Goal: Information Seeking & Learning: Learn about a topic

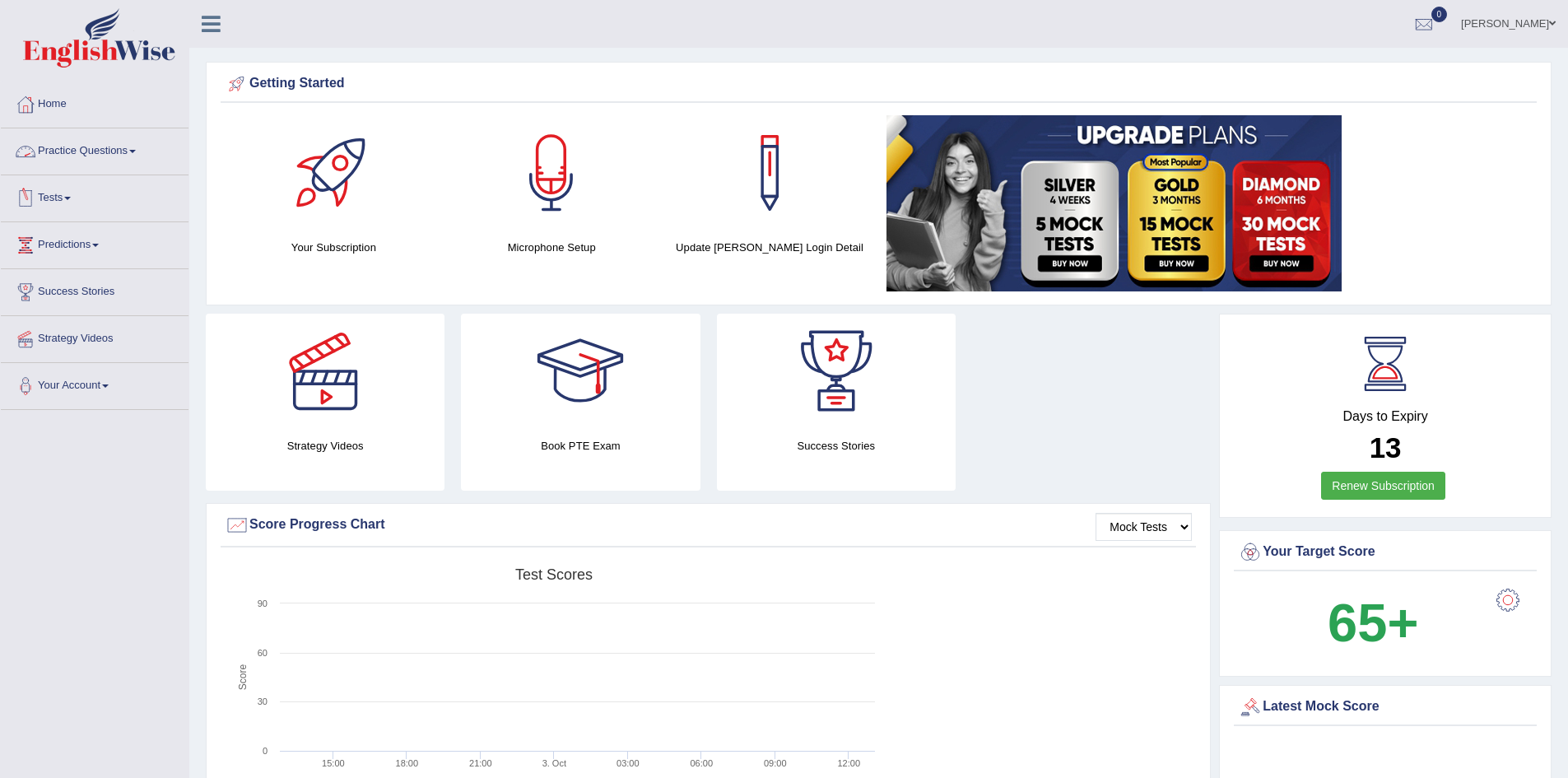
click at [101, 144] on link "Practice Questions" at bounding box center [94, 148] width 188 height 41
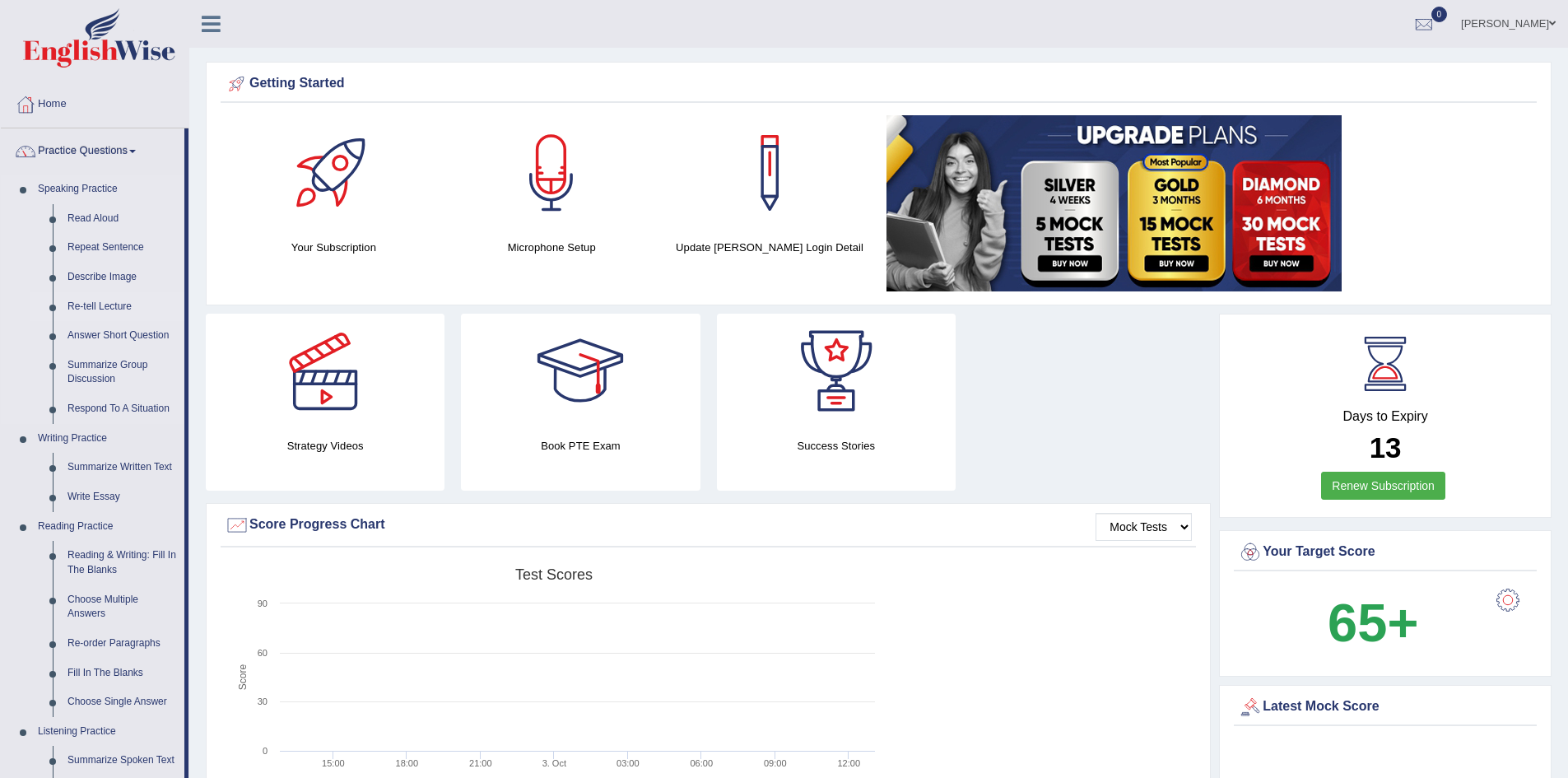
click at [103, 299] on link "Re-tell Lecture" at bounding box center [121, 307] width 124 height 30
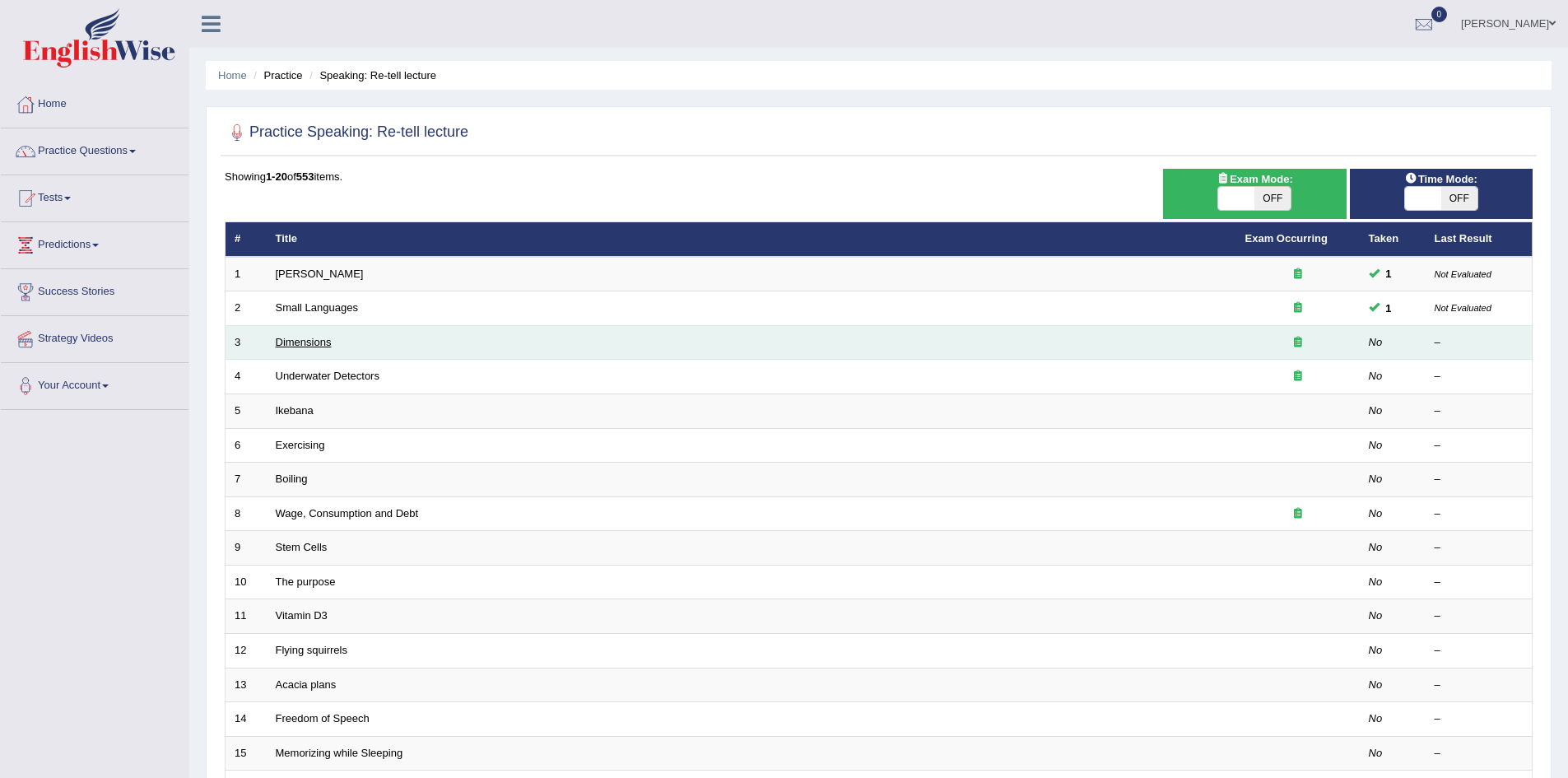
click at [308, 343] on link "Dimensions" at bounding box center [304, 342] width 56 height 12
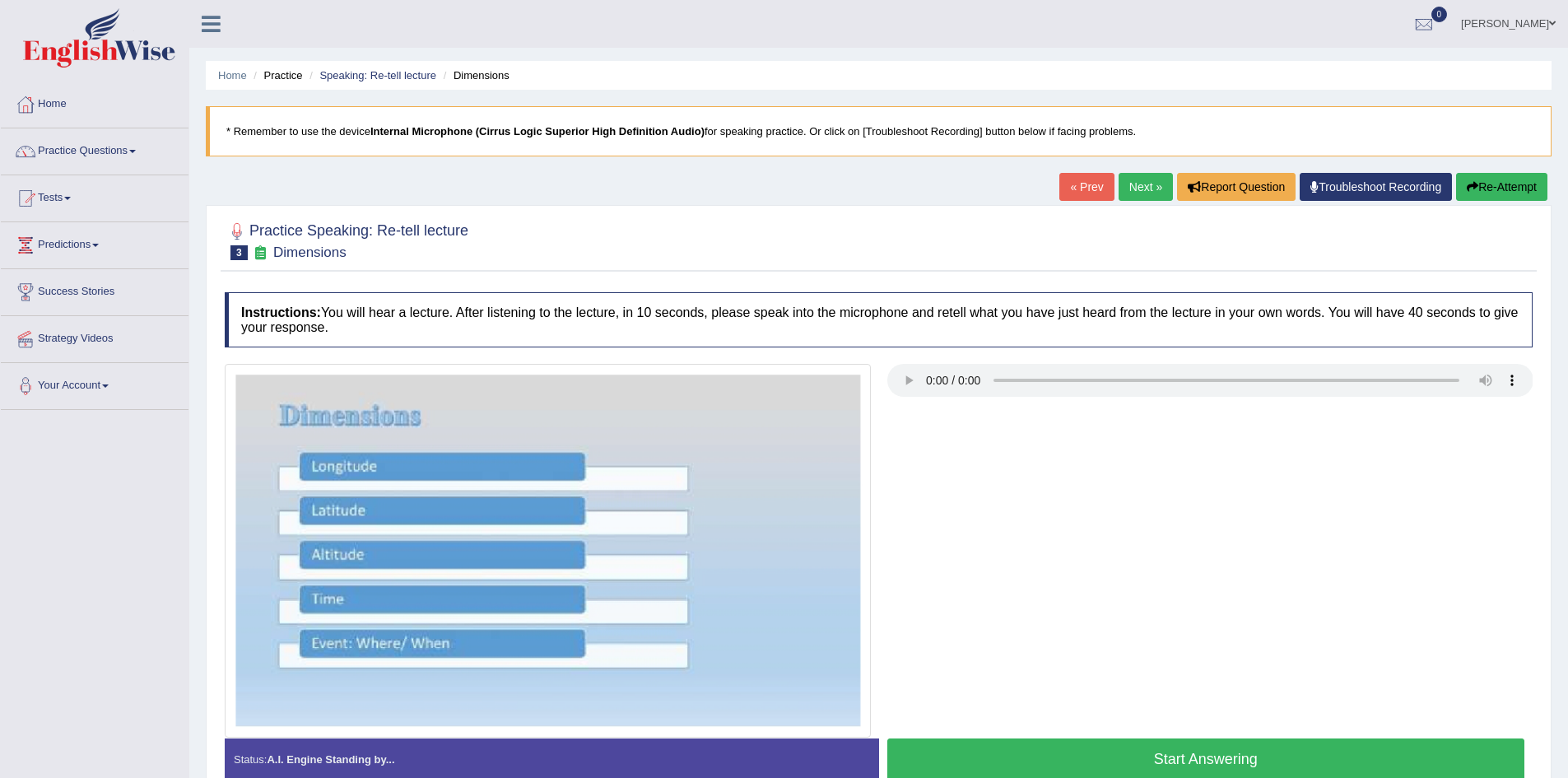
scroll to position [86, 0]
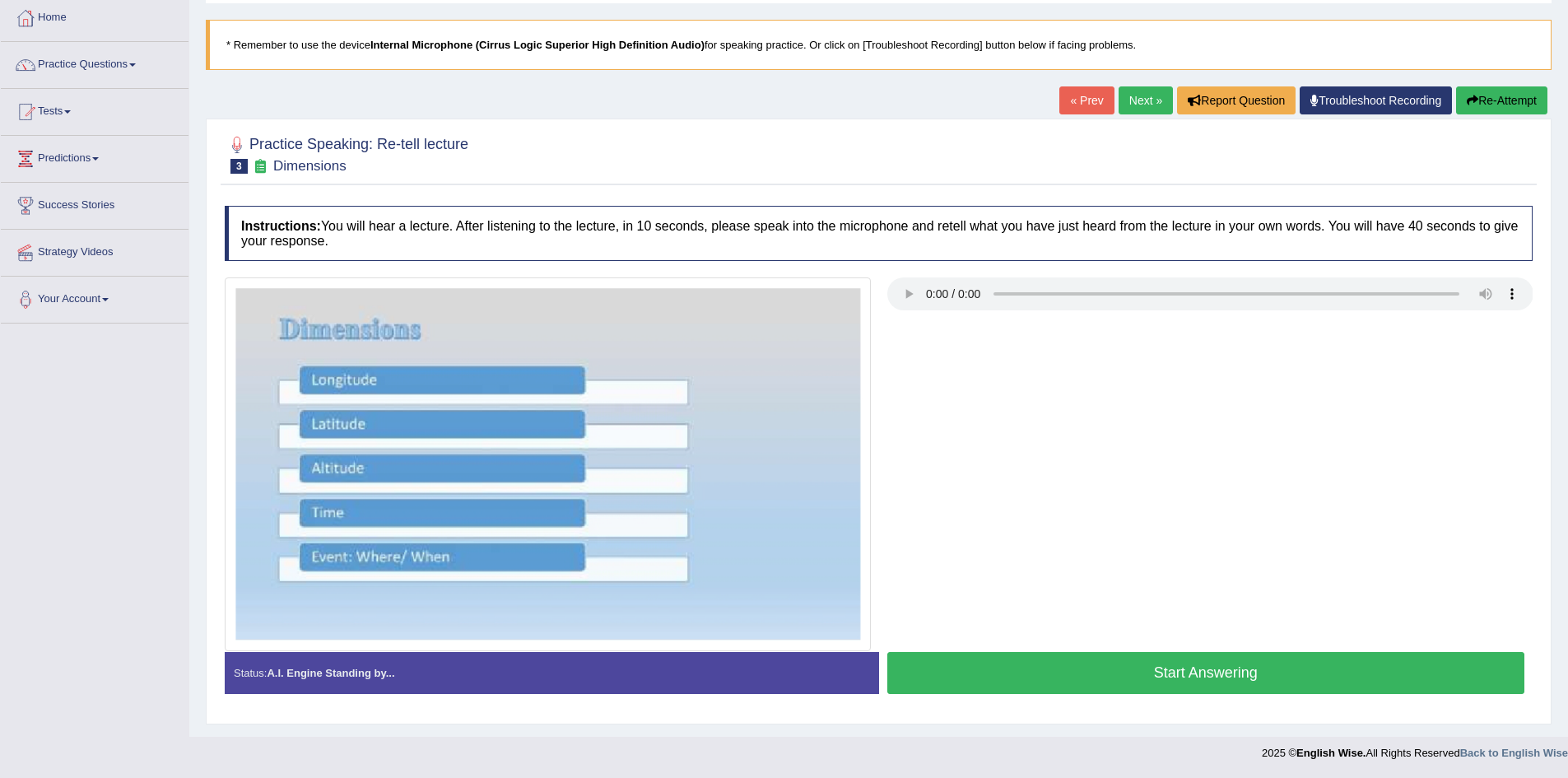
click at [775, 618] on img at bounding box center [547, 463] width 646 height 373
click at [1261, 358] on div at bounding box center [878, 463] width 1324 height 373
click at [962, 383] on div at bounding box center [878, 463] width 1324 height 373
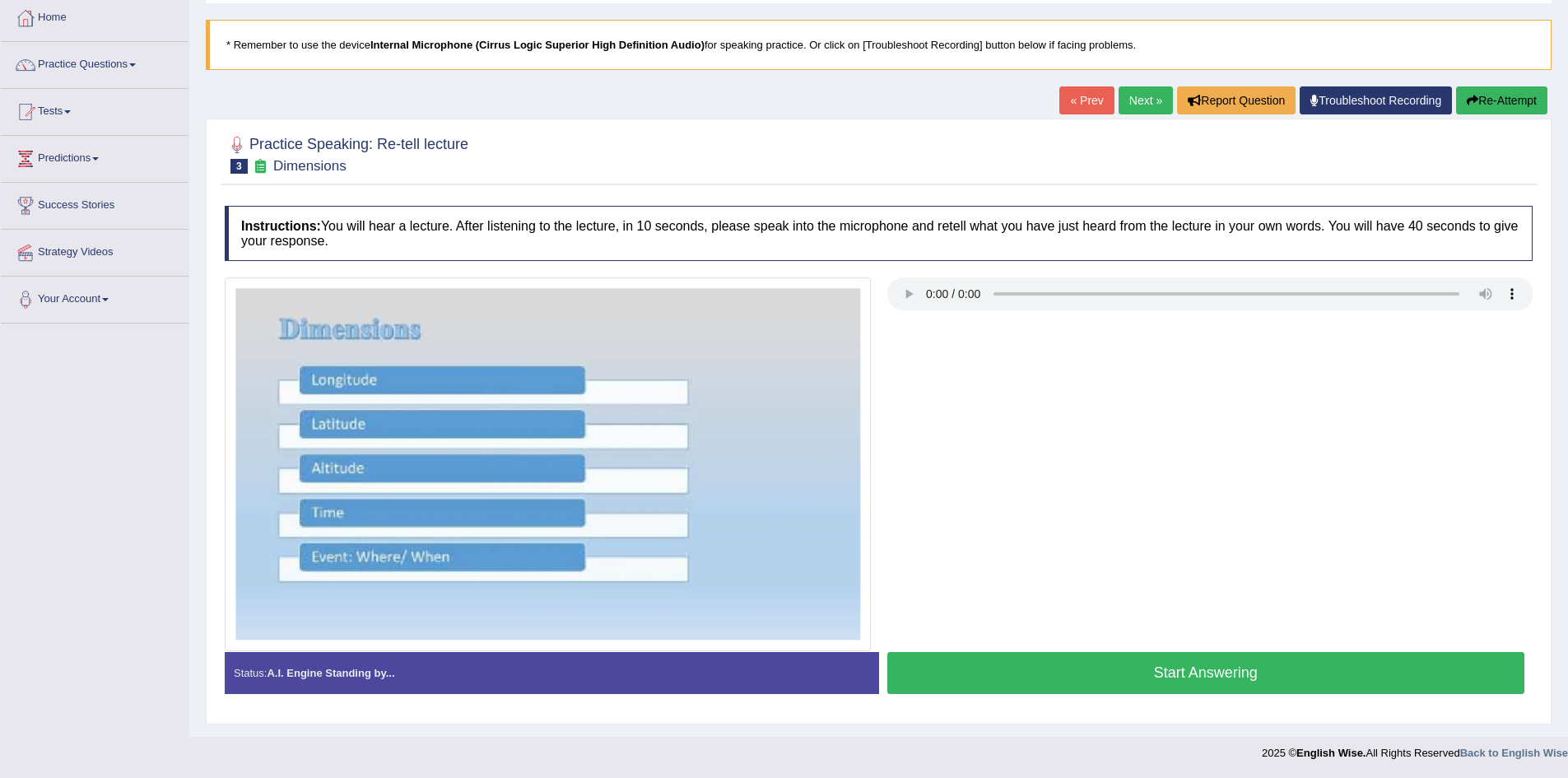
click at [962, 383] on div at bounding box center [878, 463] width 1324 height 373
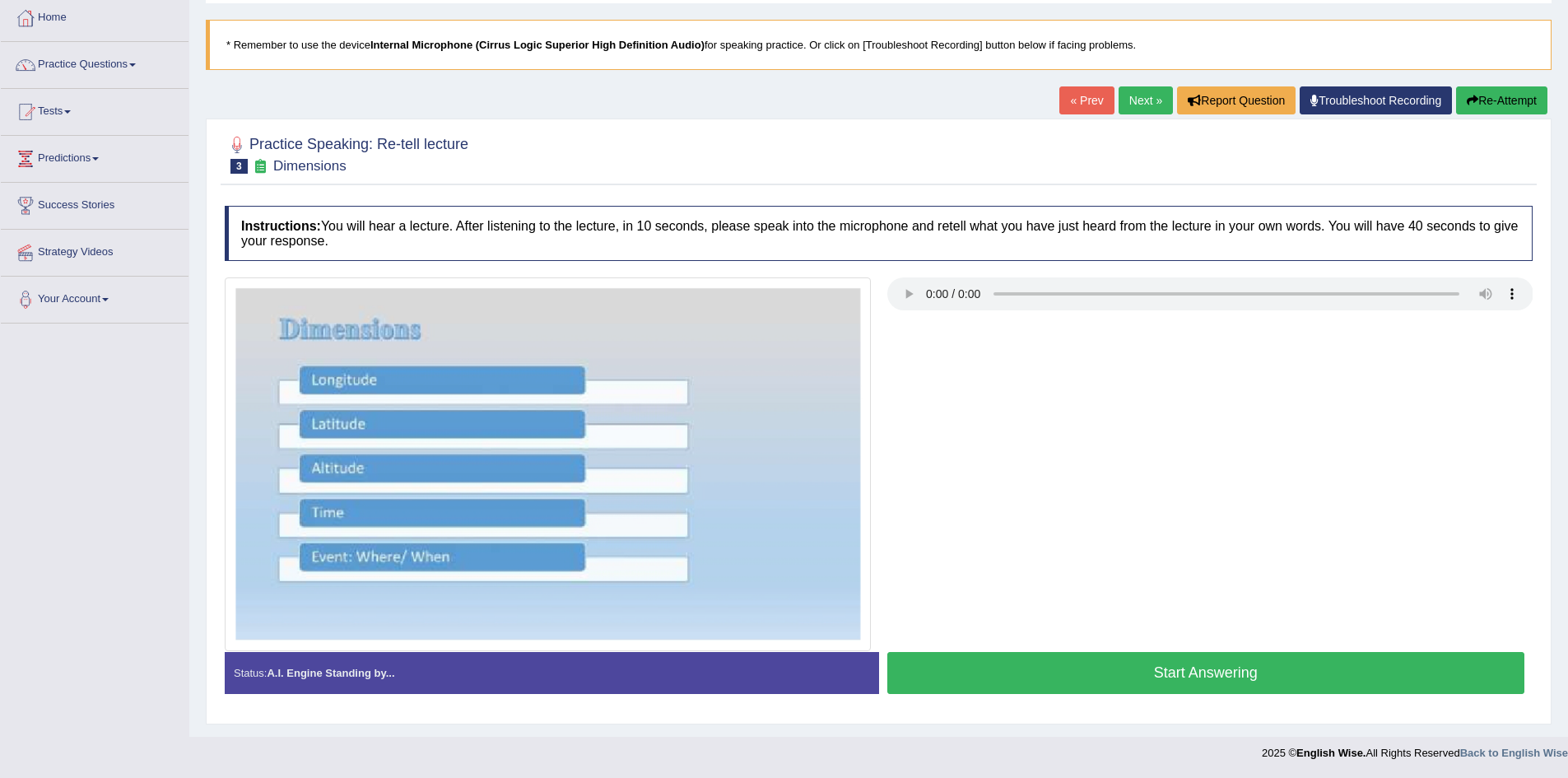
click at [962, 383] on div at bounding box center [878, 463] width 1324 height 373
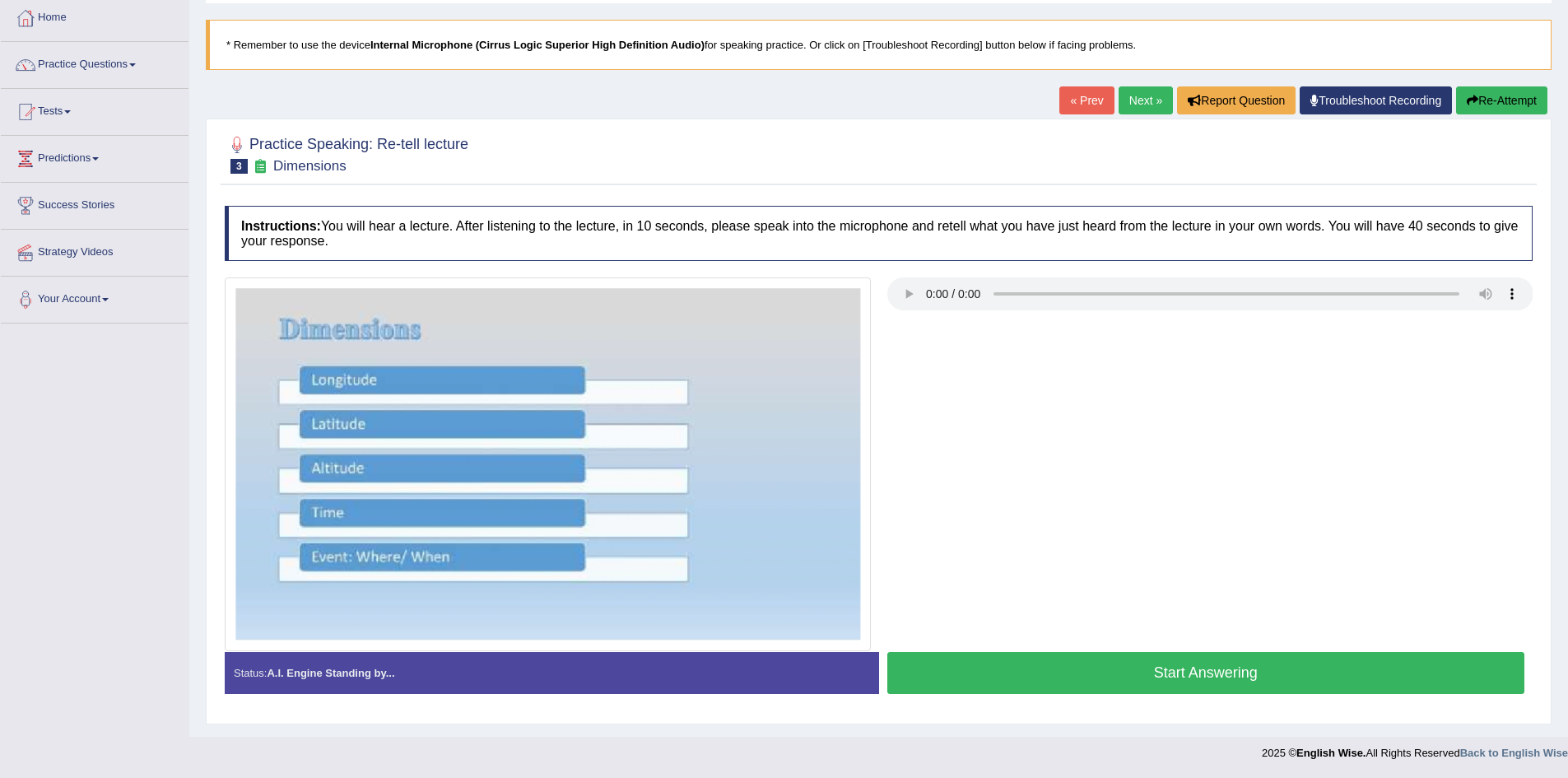
click at [962, 383] on div at bounding box center [878, 463] width 1324 height 373
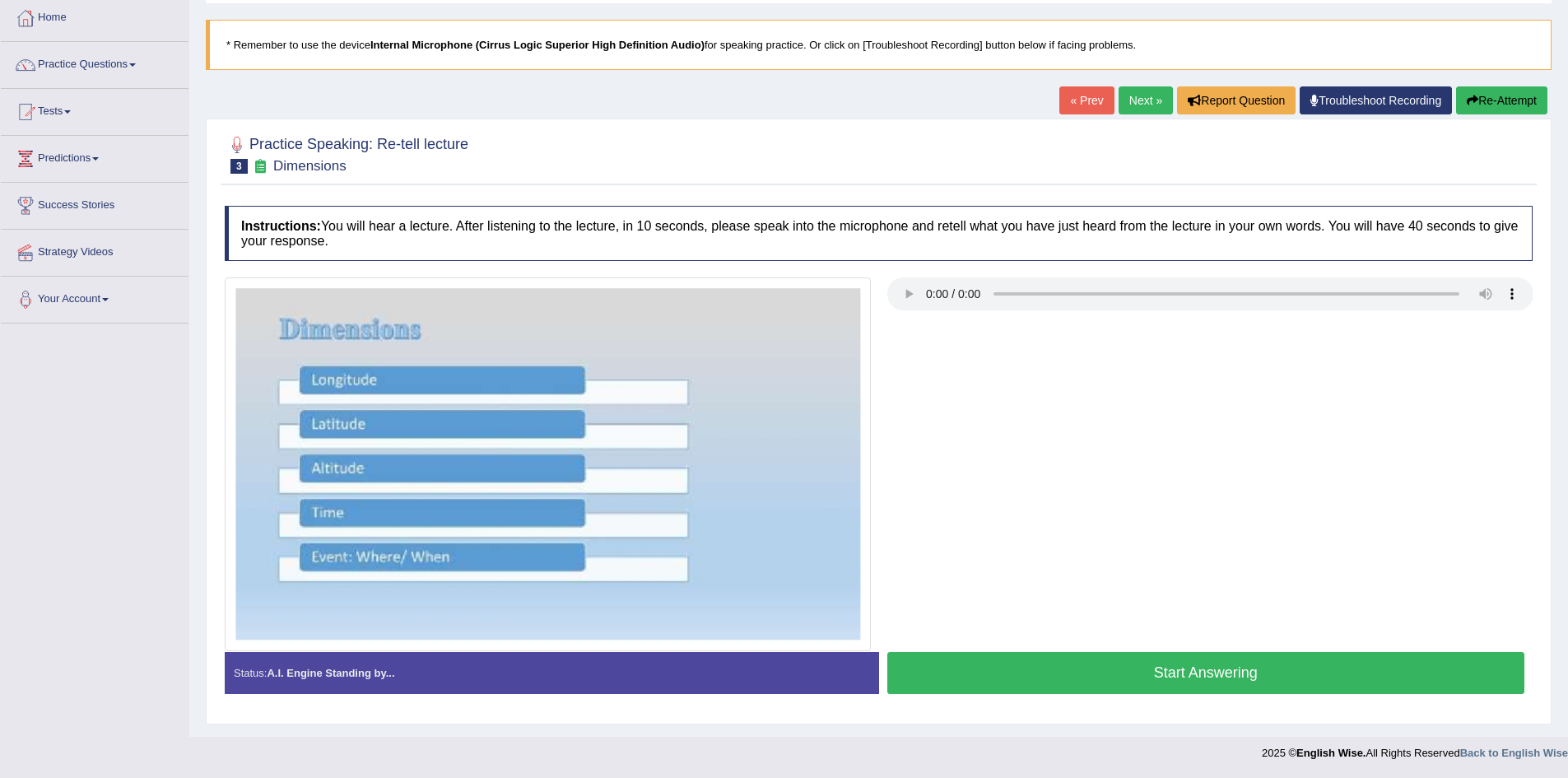
click at [962, 383] on div at bounding box center [878, 463] width 1324 height 373
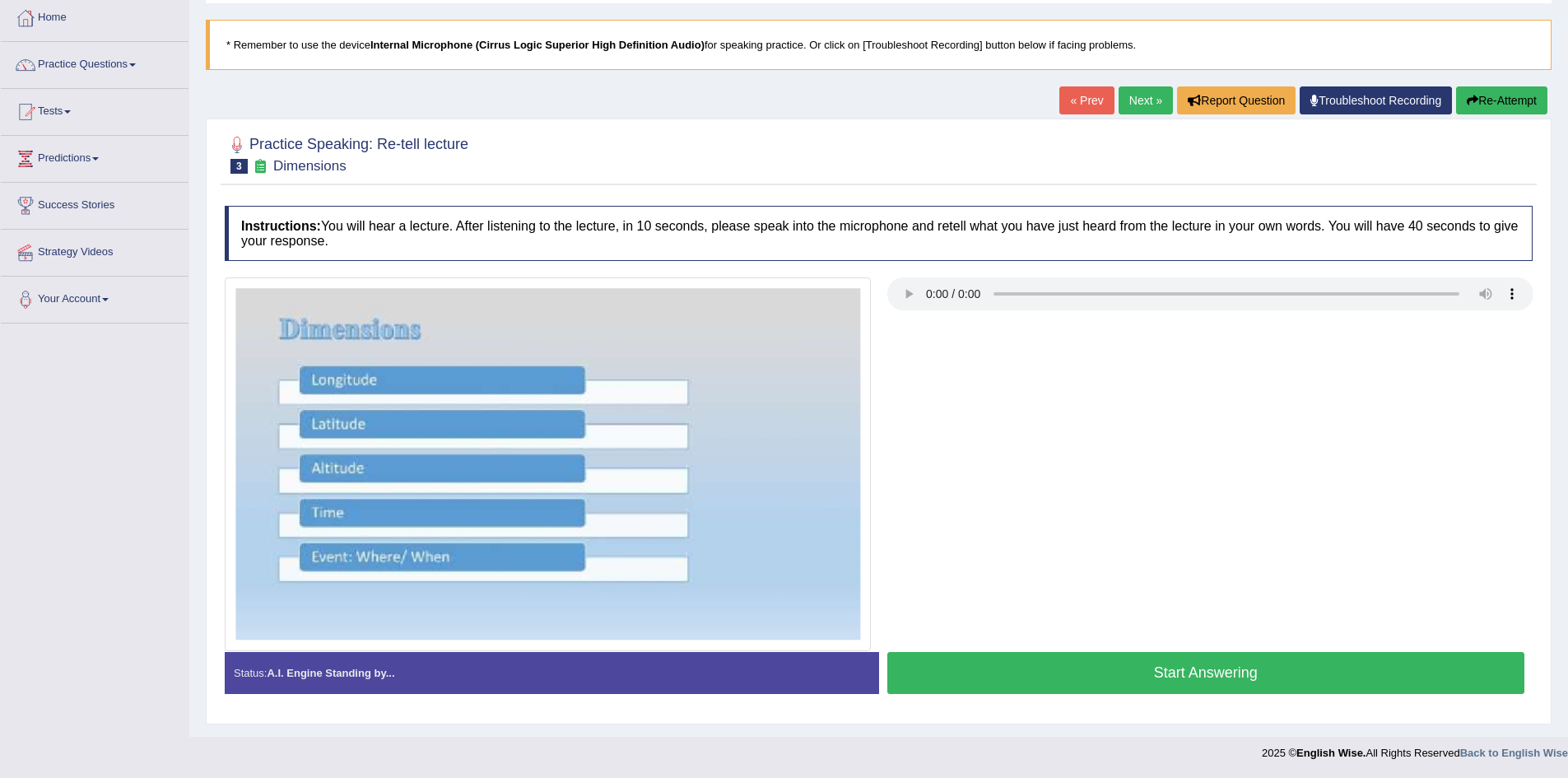
click at [962, 383] on div at bounding box center [878, 463] width 1324 height 373
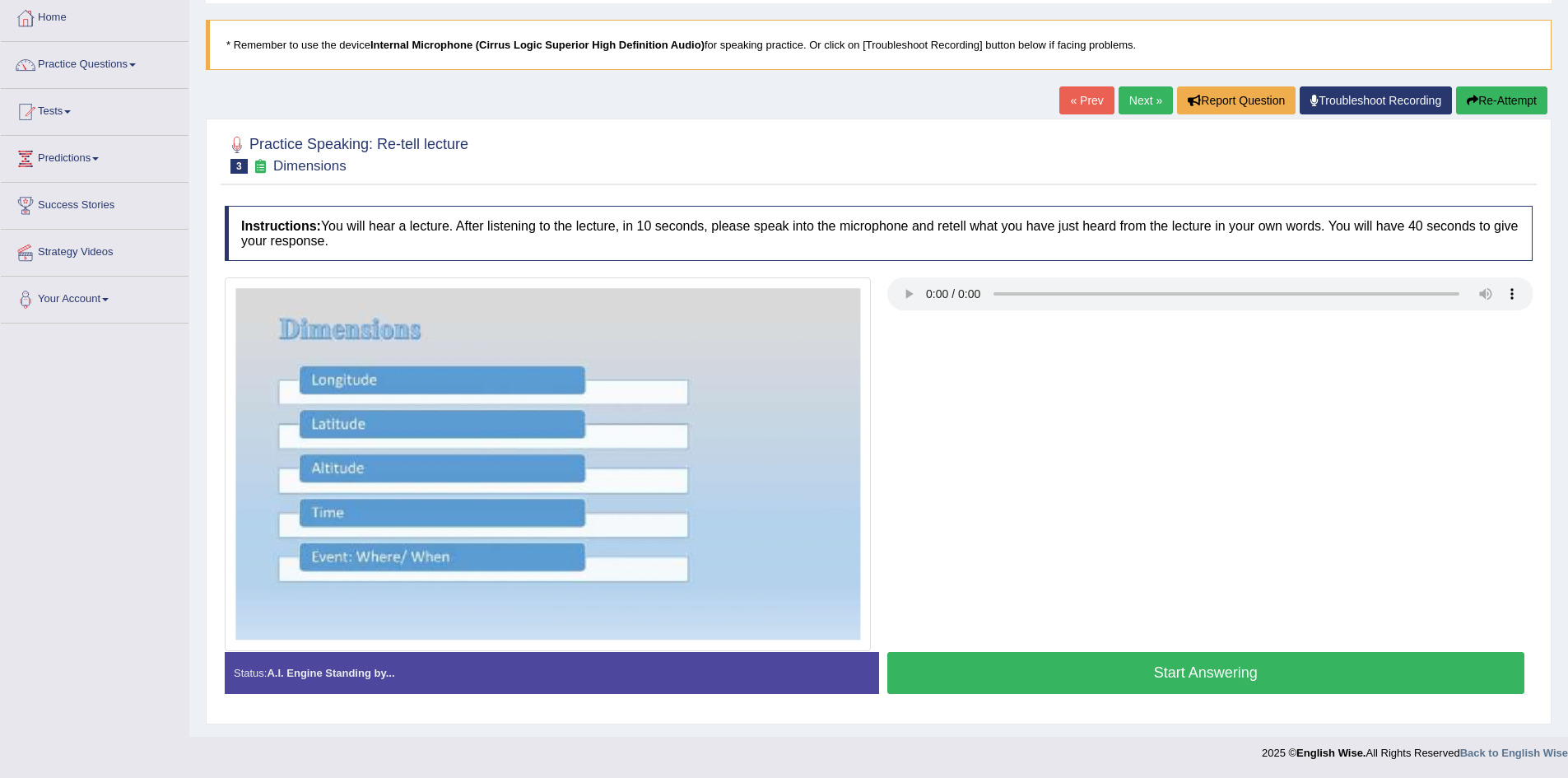
click at [962, 383] on div at bounding box center [878, 463] width 1324 height 373
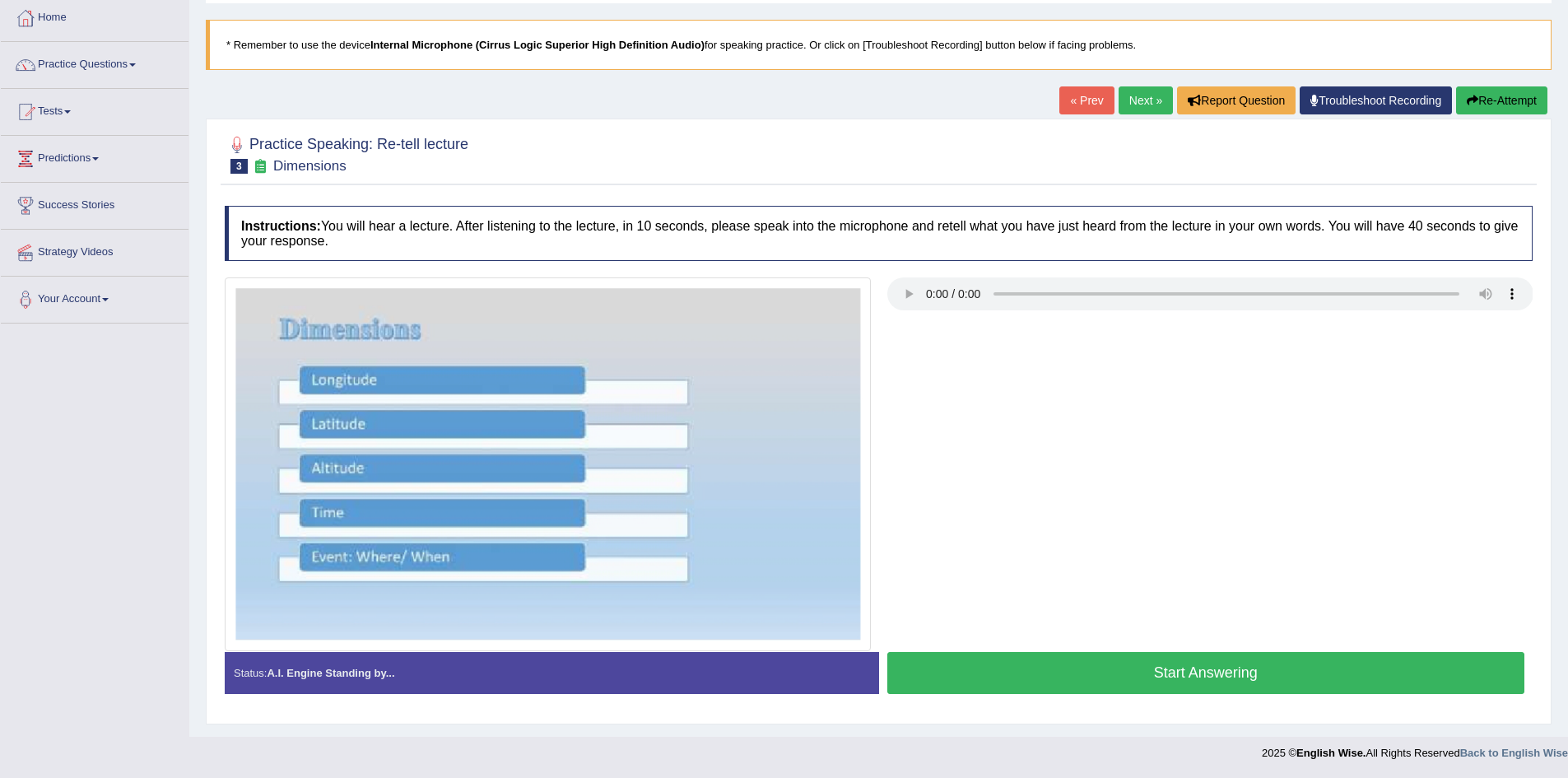
click at [962, 383] on div at bounding box center [878, 463] width 1324 height 373
click at [969, 369] on div at bounding box center [878, 463] width 1324 height 373
drag, startPoint x: 989, startPoint y: 333, endPoint x: 983, endPoint y: 356, distance: 23.8
click at [1002, 341] on div at bounding box center [878, 463] width 1324 height 373
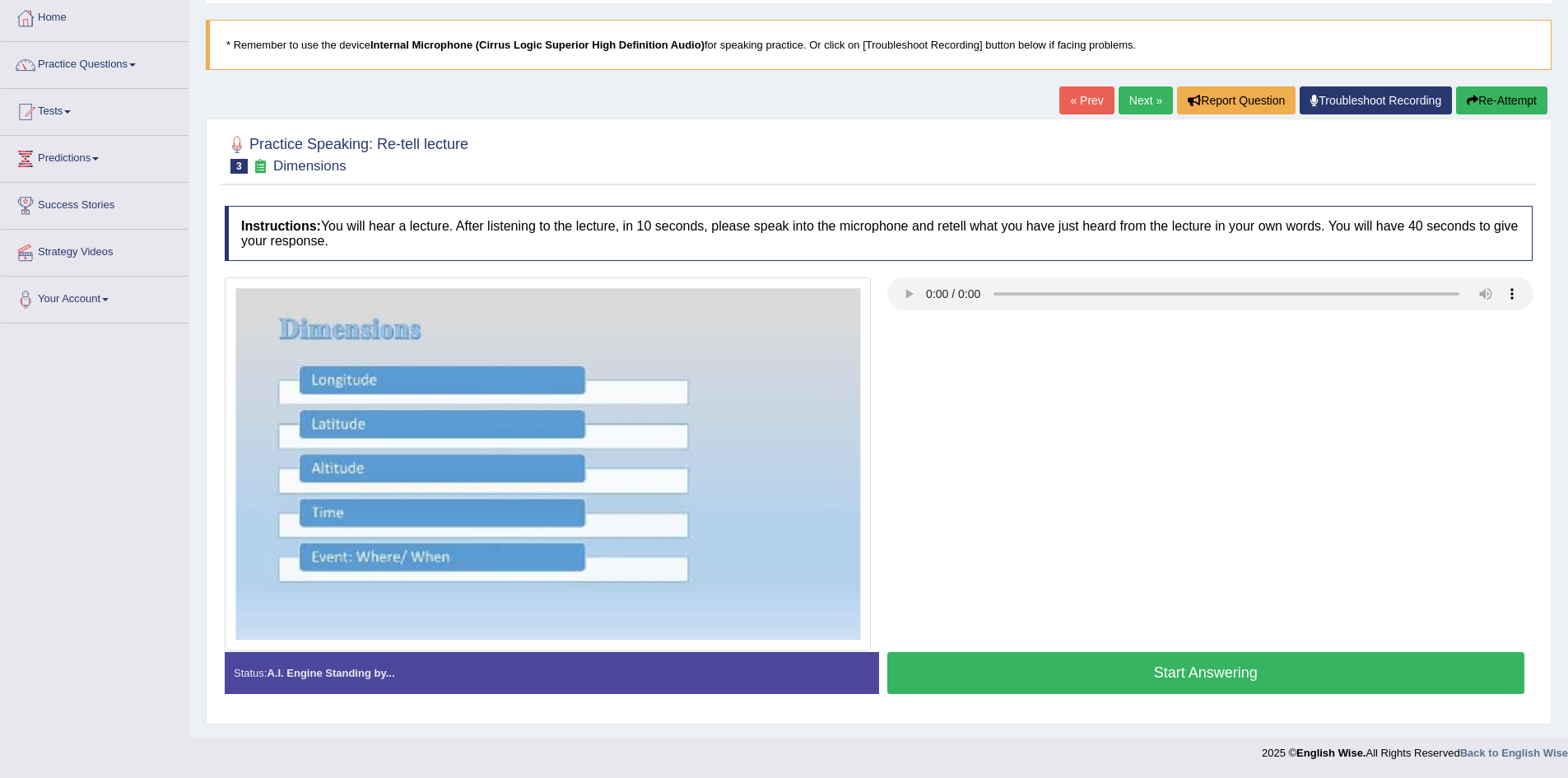
click at [1002, 341] on div at bounding box center [878, 463] width 1324 height 373
click at [1209, 664] on button "Start Answering" at bounding box center [1206, 673] width 638 height 42
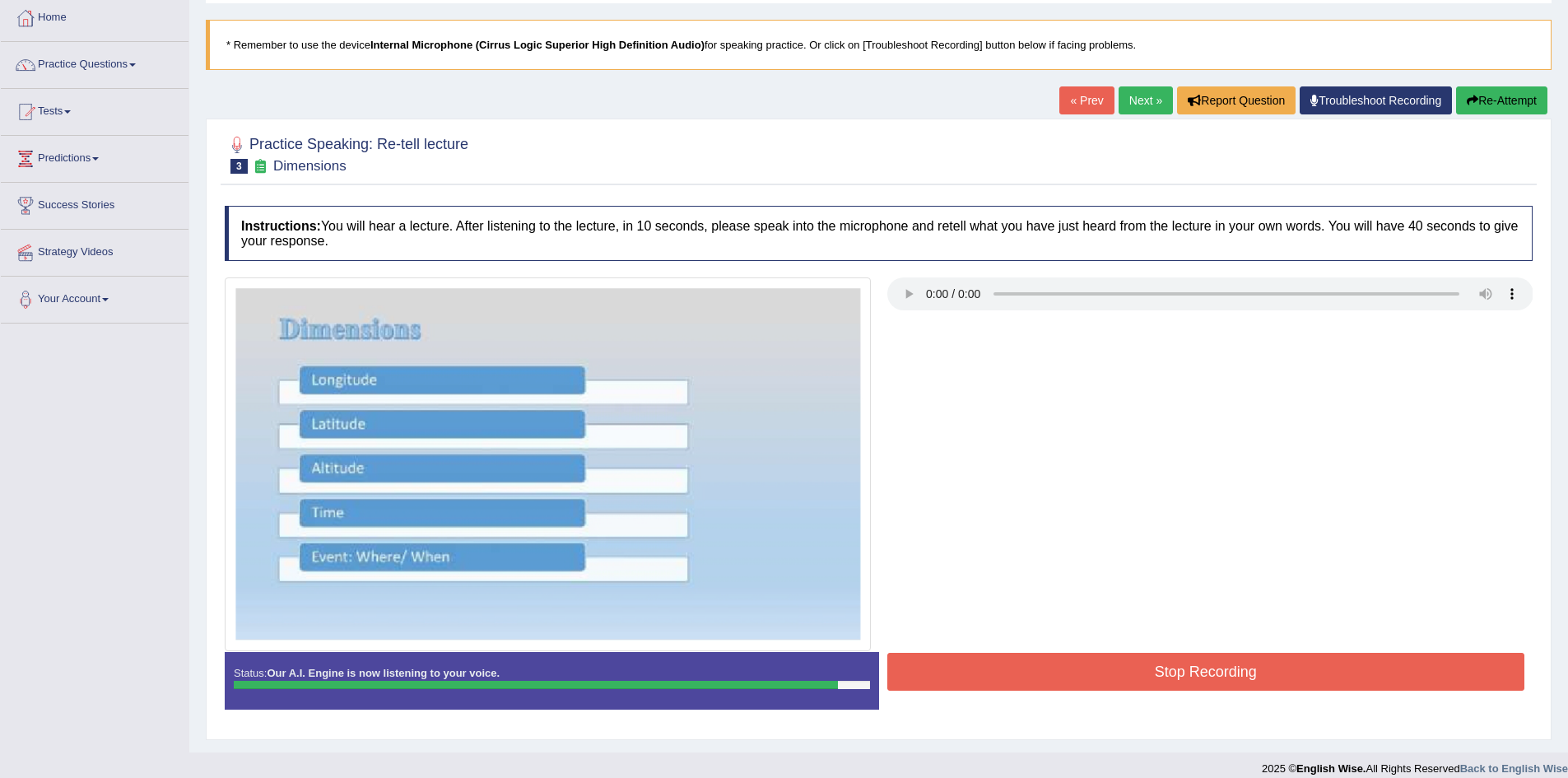
click at [1209, 664] on button "Stop Recording" at bounding box center [1206, 672] width 638 height 38
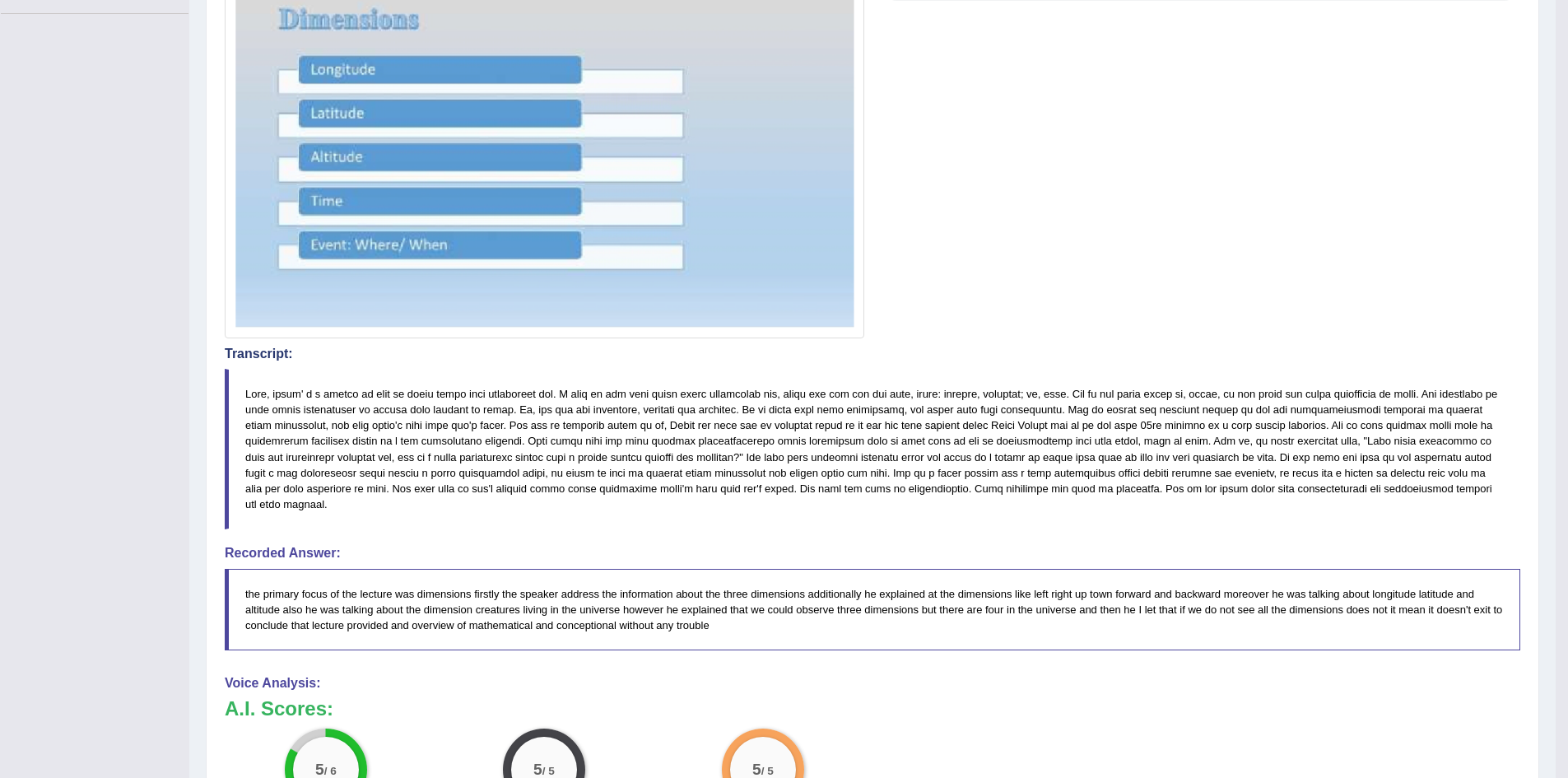
scroll to position [0, 0]
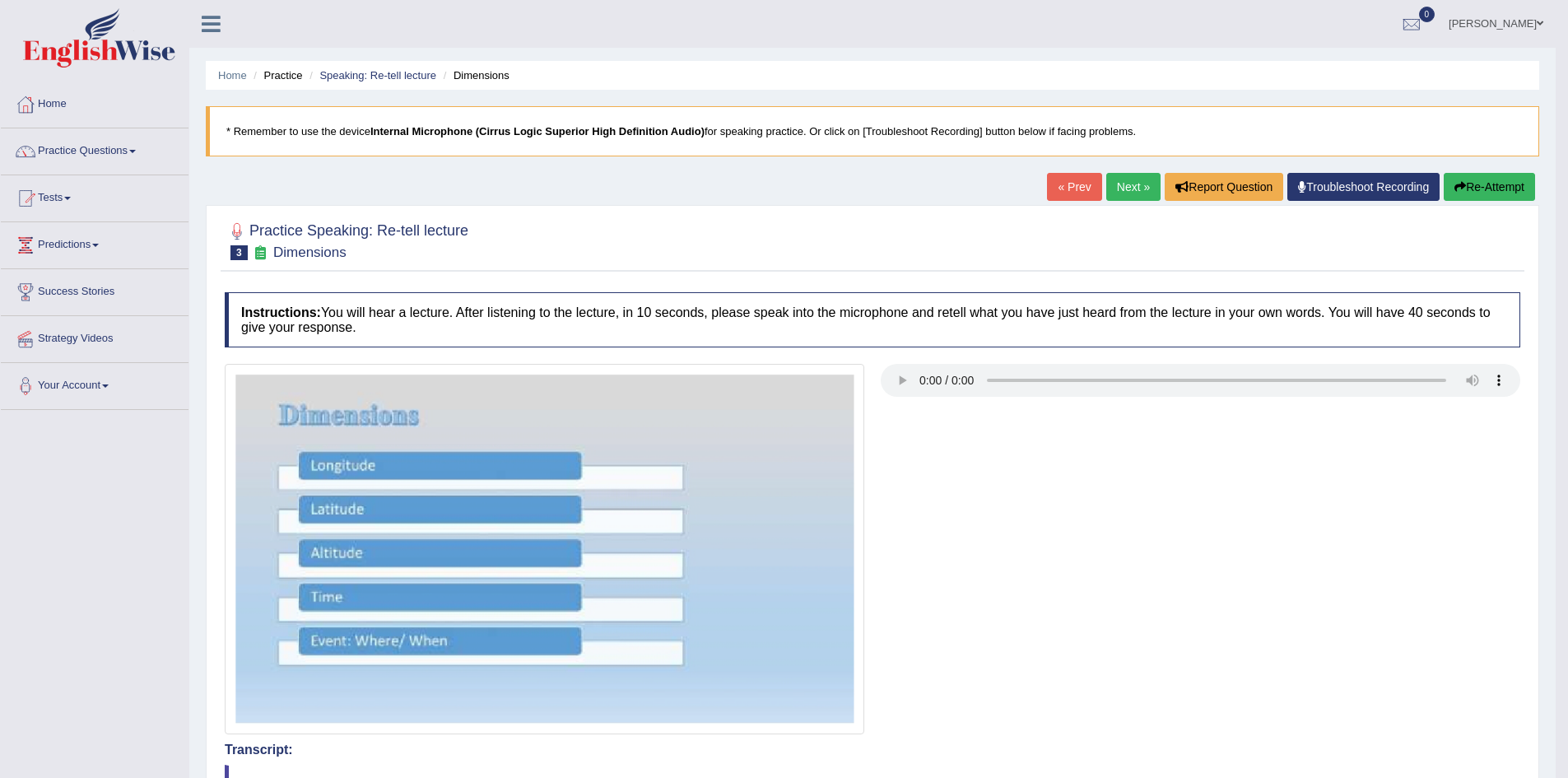
click at [1127, 190] on link "Next »" at bounding box center [1133, 187] width 55 height 28
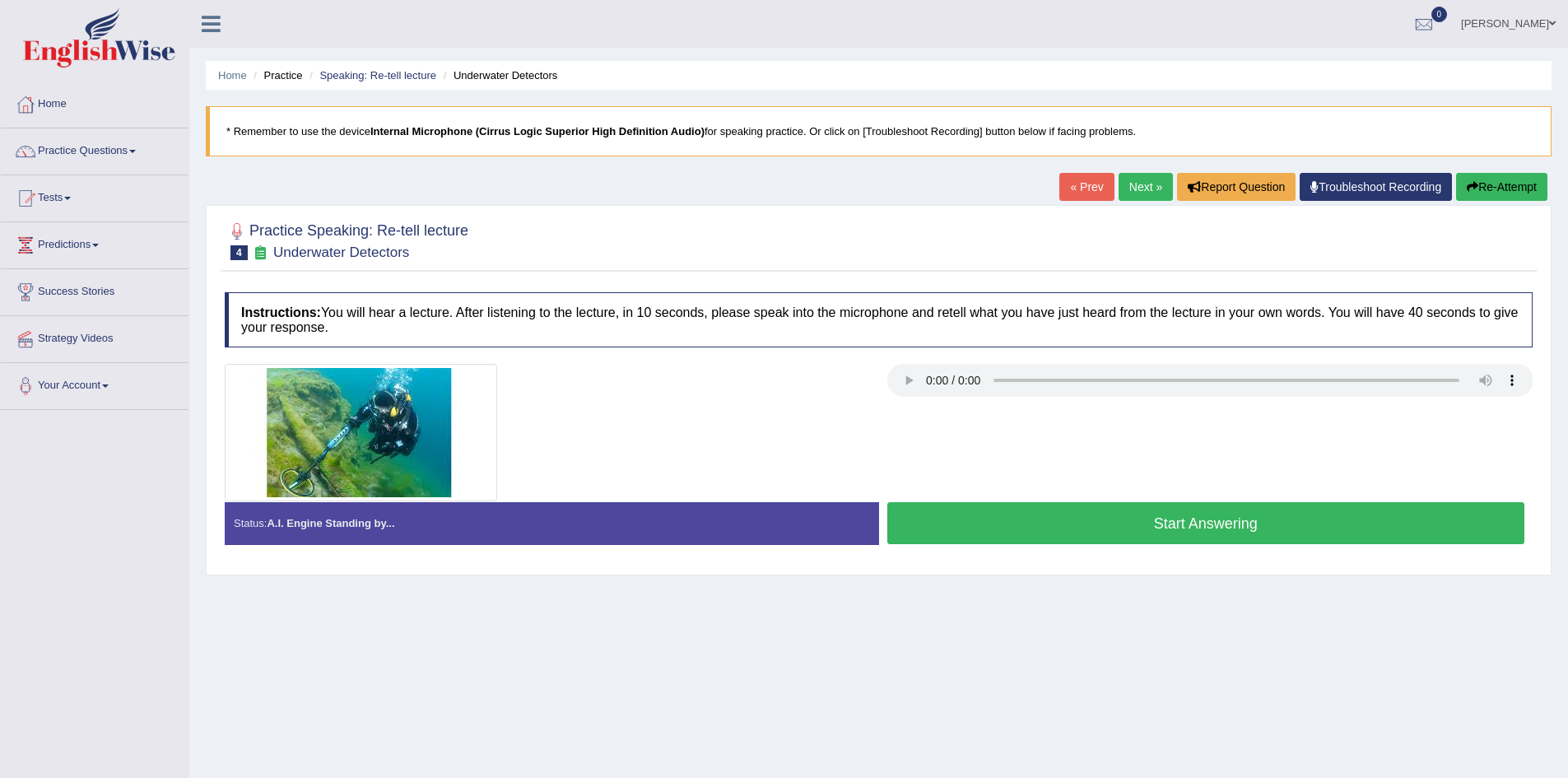
click at [748, 389] on div at bounding box center [547, 432] width 662 height 137
click at [911, 428] on div at bounding box center [878, 432] width 1324 height 137
click at [1023, 525] on button "Start Answering" at bounding box center [1206, 524] width 638 height 42
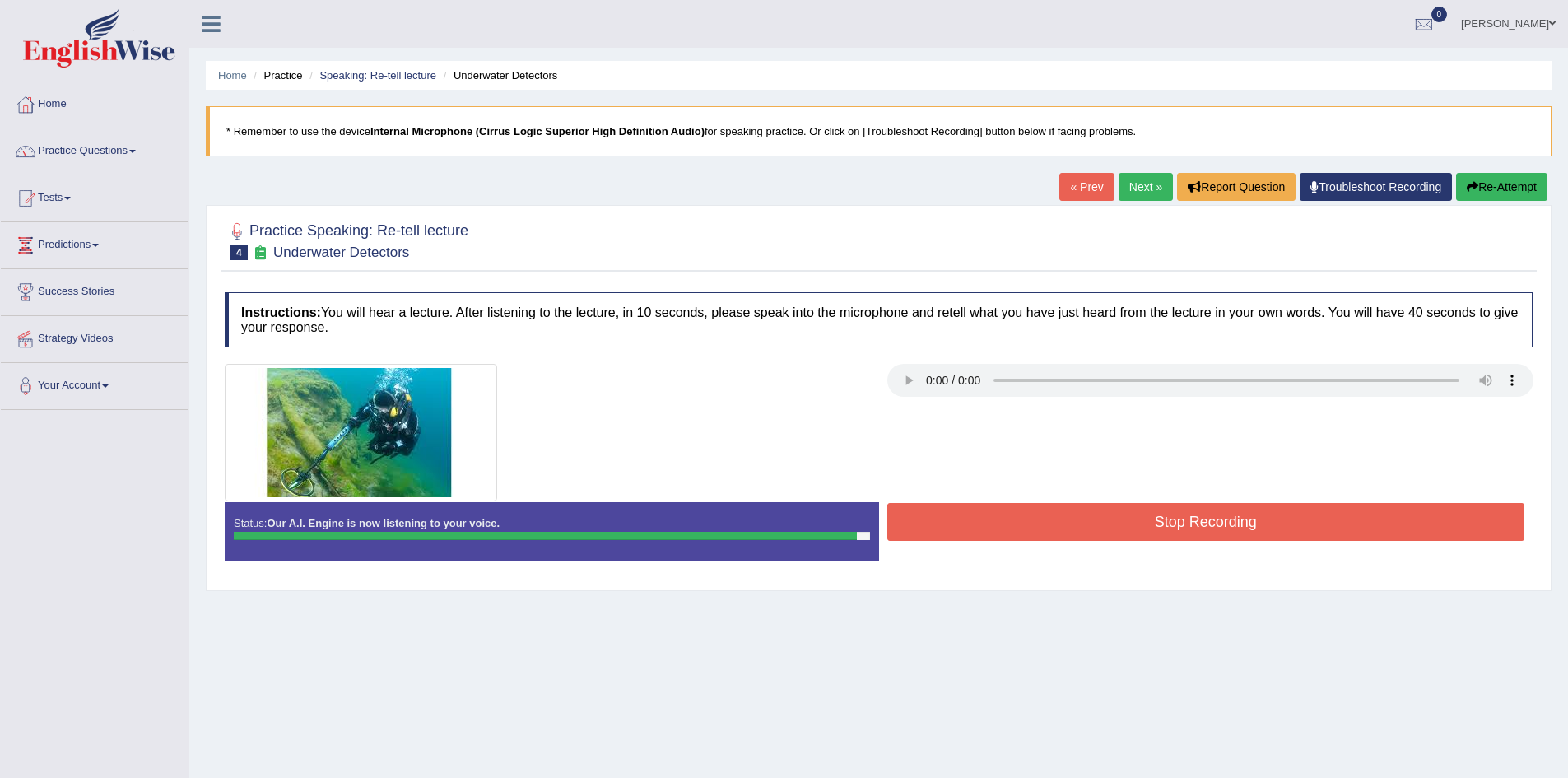
click at [1023, 525] on button "Stop Recording" at bounding box center [1206, 522] width 638 height 38
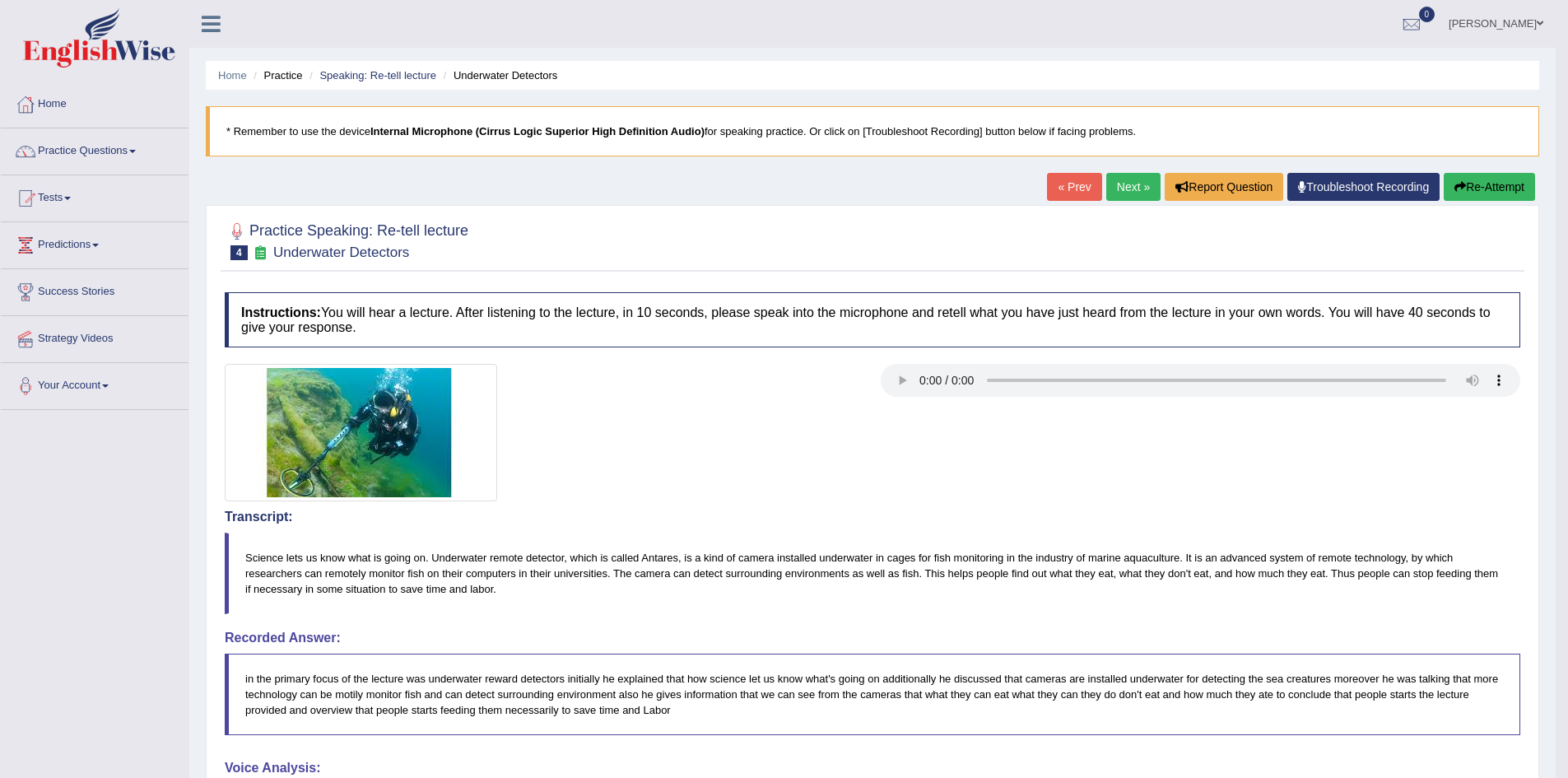
click at [906, 709] on blockquote "in the primary focus of the lecture was underwater reward detectors initially h…" at bounding box center [872, 695] width 1295 height 81
click at [1135, 193] on link "Next »" at bounding box center [1133, 187] width 55 height 28
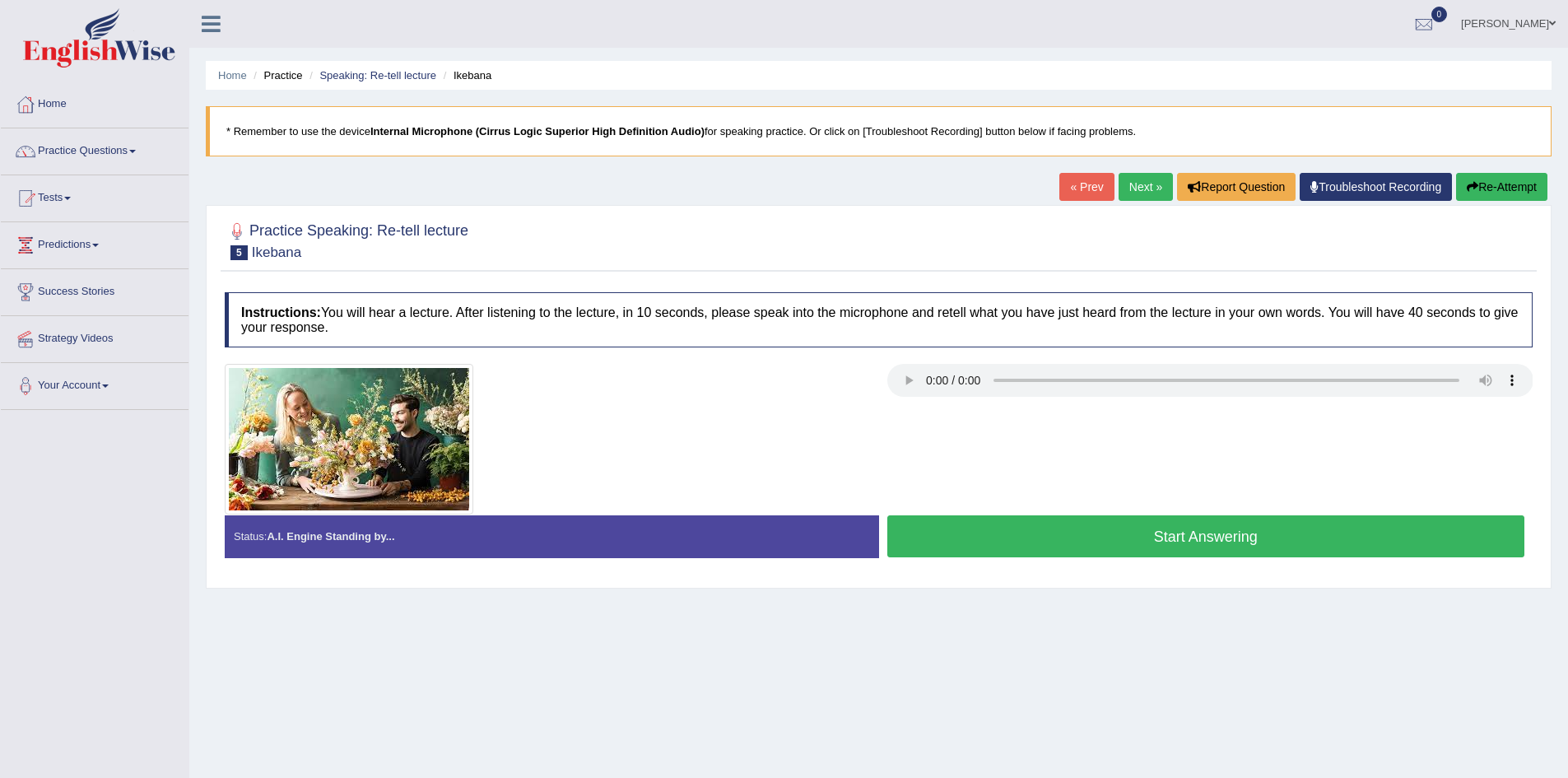
click at [1006, 413] on div at bounding box center [878, 439] width 1324 height 151
click at [740, 264] on div at bounding box center [878, 239] width 1308 height 51
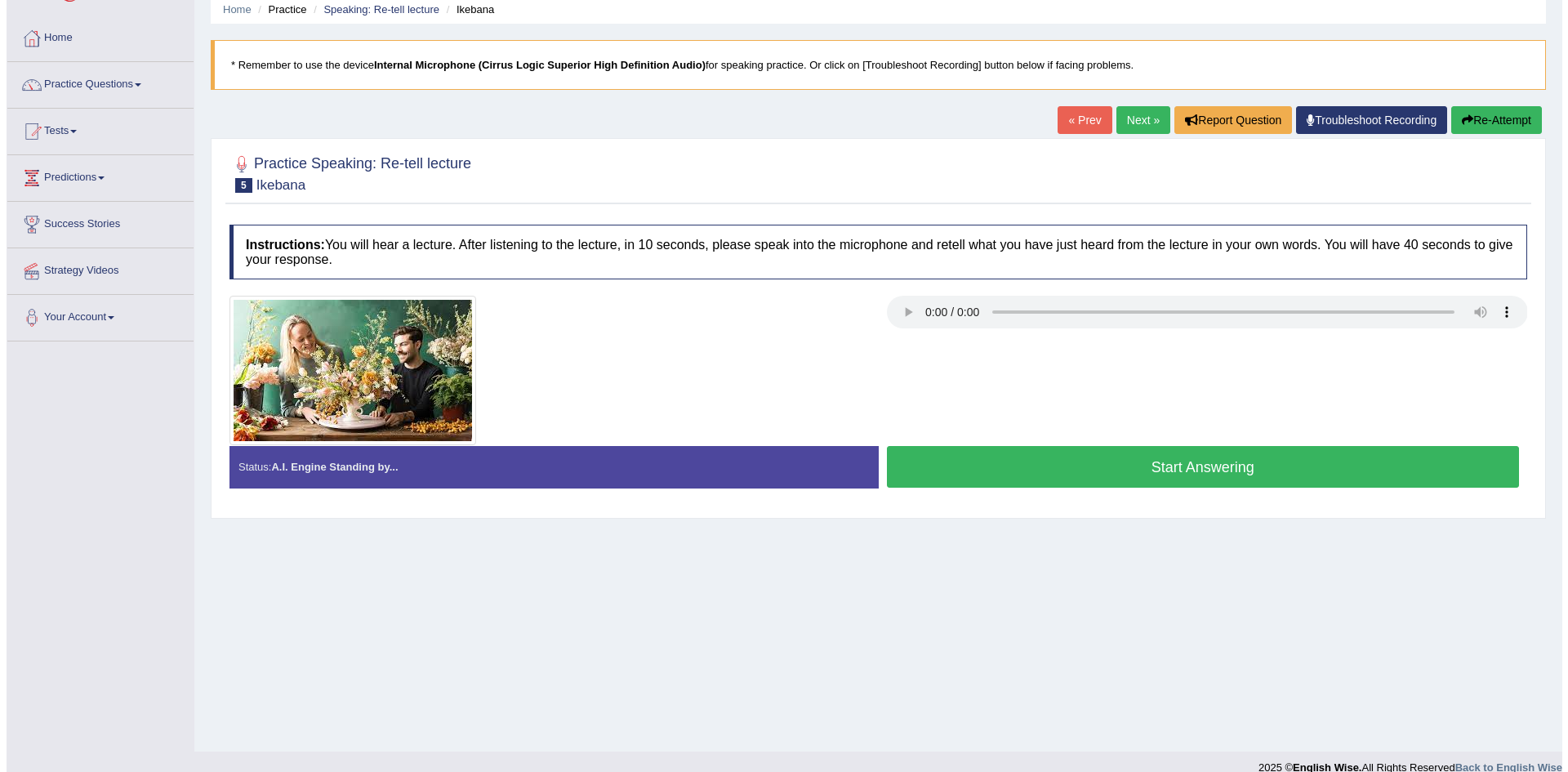
scroll to position [86, 0]
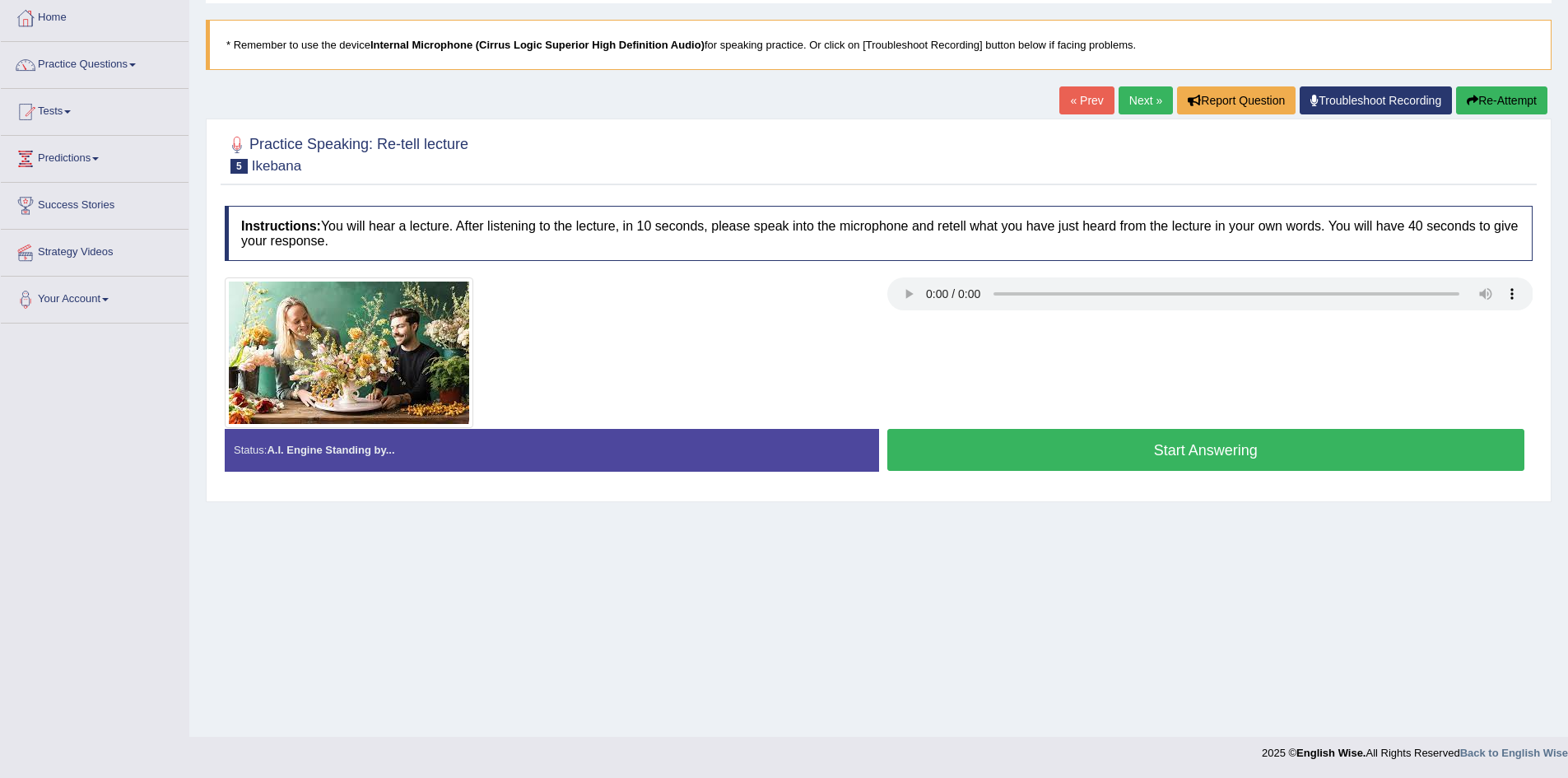
click at [740, 264] on div "Instructions: You will hear a lecture. After listening to the lecture, in 10 se…" at bounding box center [878, 345] width 1316 height 295
click at [702, 209] on h4 "Instructions: You will hear a lecture. After listening to the lecture, in 10 se…" at bounding box center [878, 233] width 1308 height 56
click at [1023, 460] on button "Start Answering" at bounding box center [1206, 450] width 638 height 42
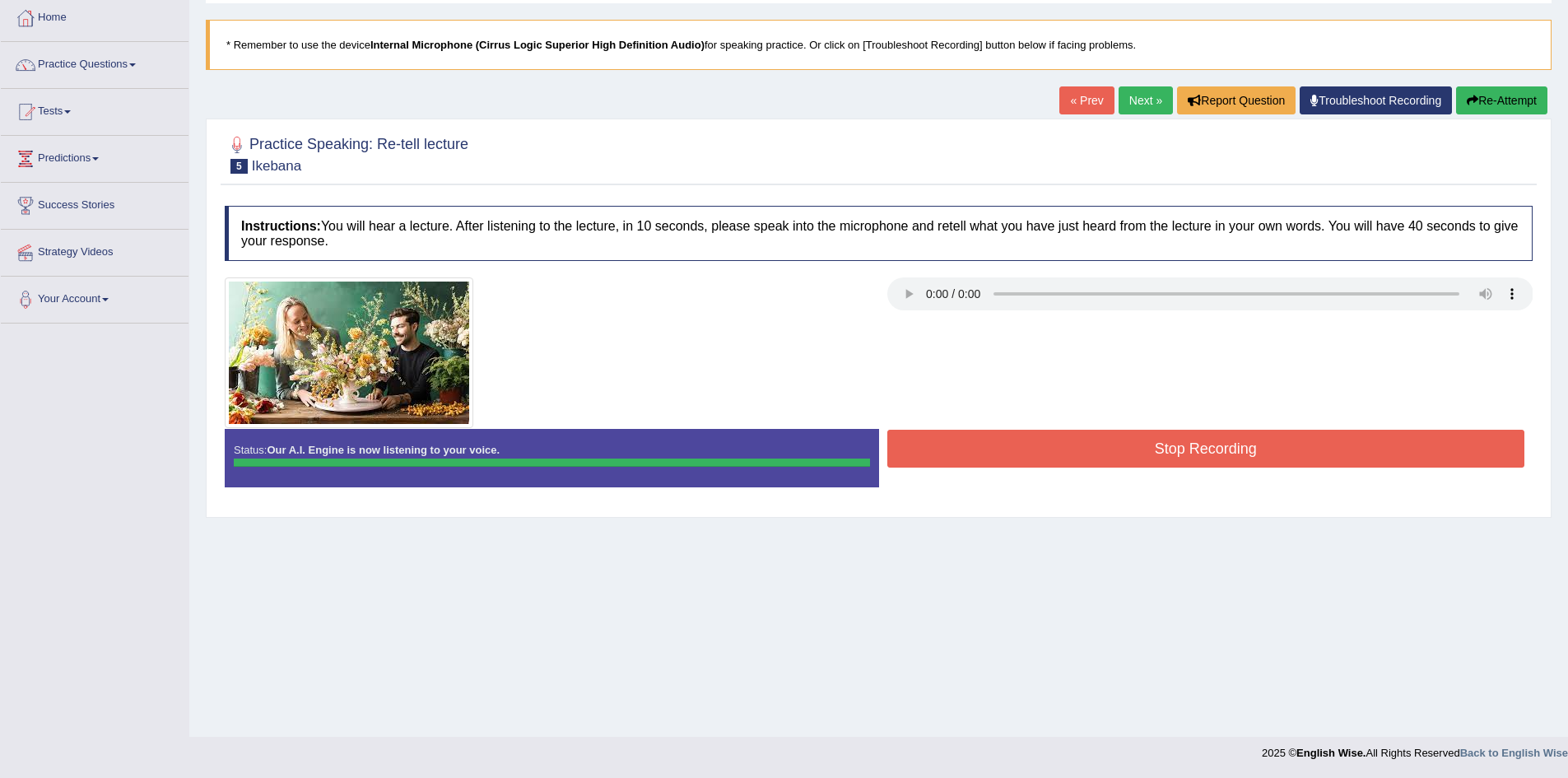
click at [1023, 460] on button "Stop Recording" at bounding box center [1206, 449] width 638 height 38
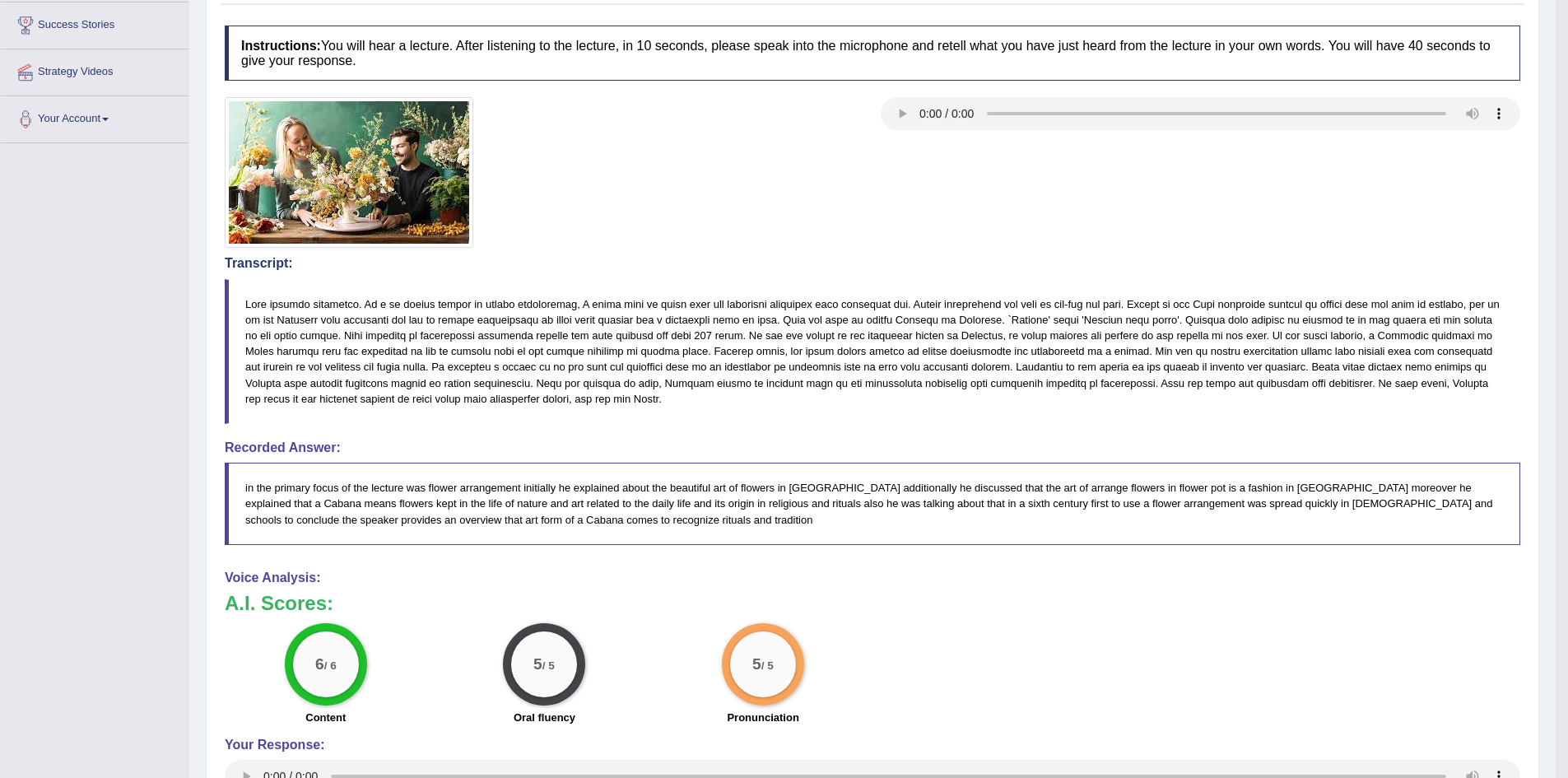
scroll to position [270, 0]
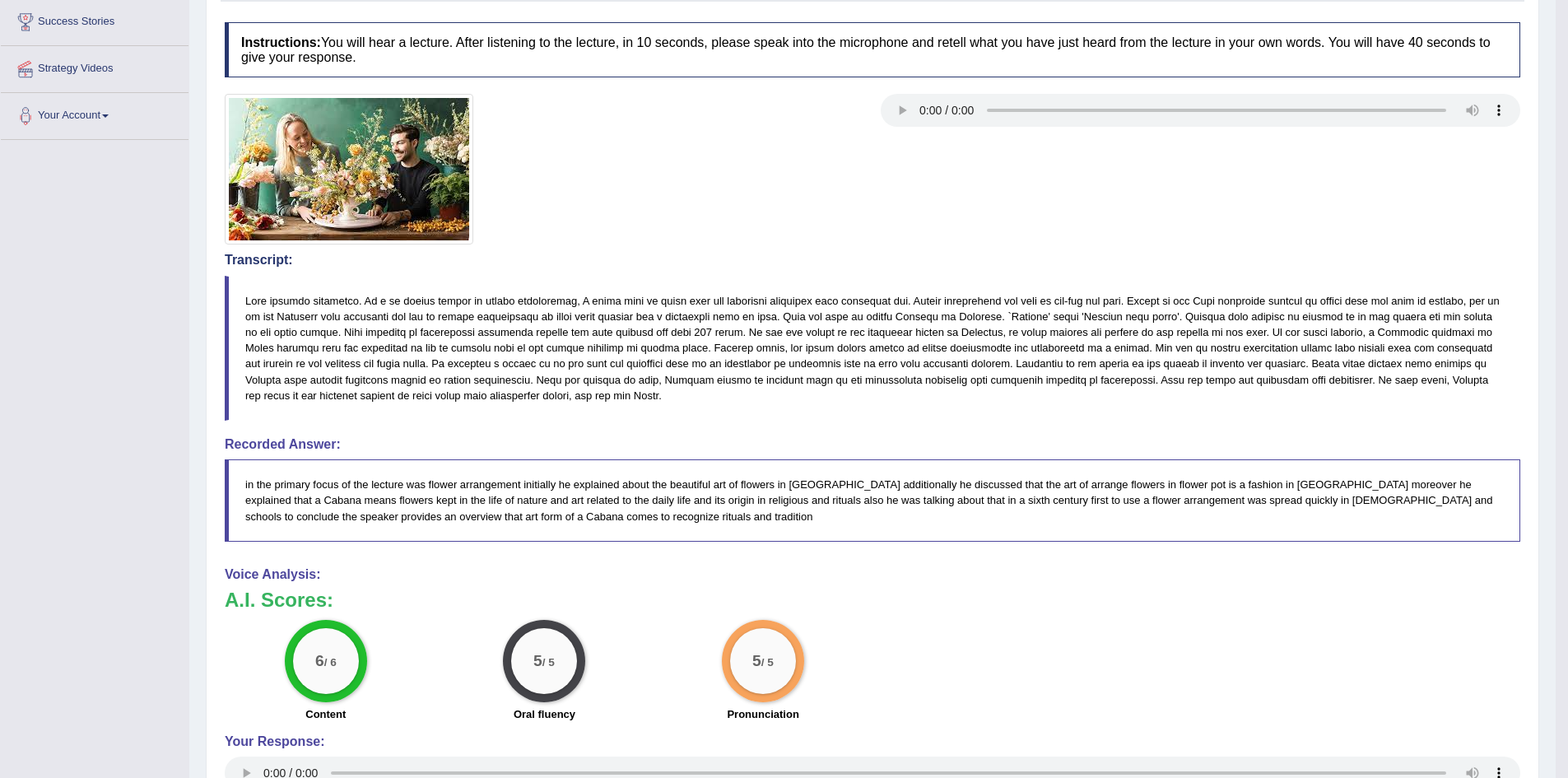
click at [911, 550] on div "Instructions: You will hear a lecture. After listening to the lecture, in 10 se…" at bounding box center [872, 492] width 1304 height 957
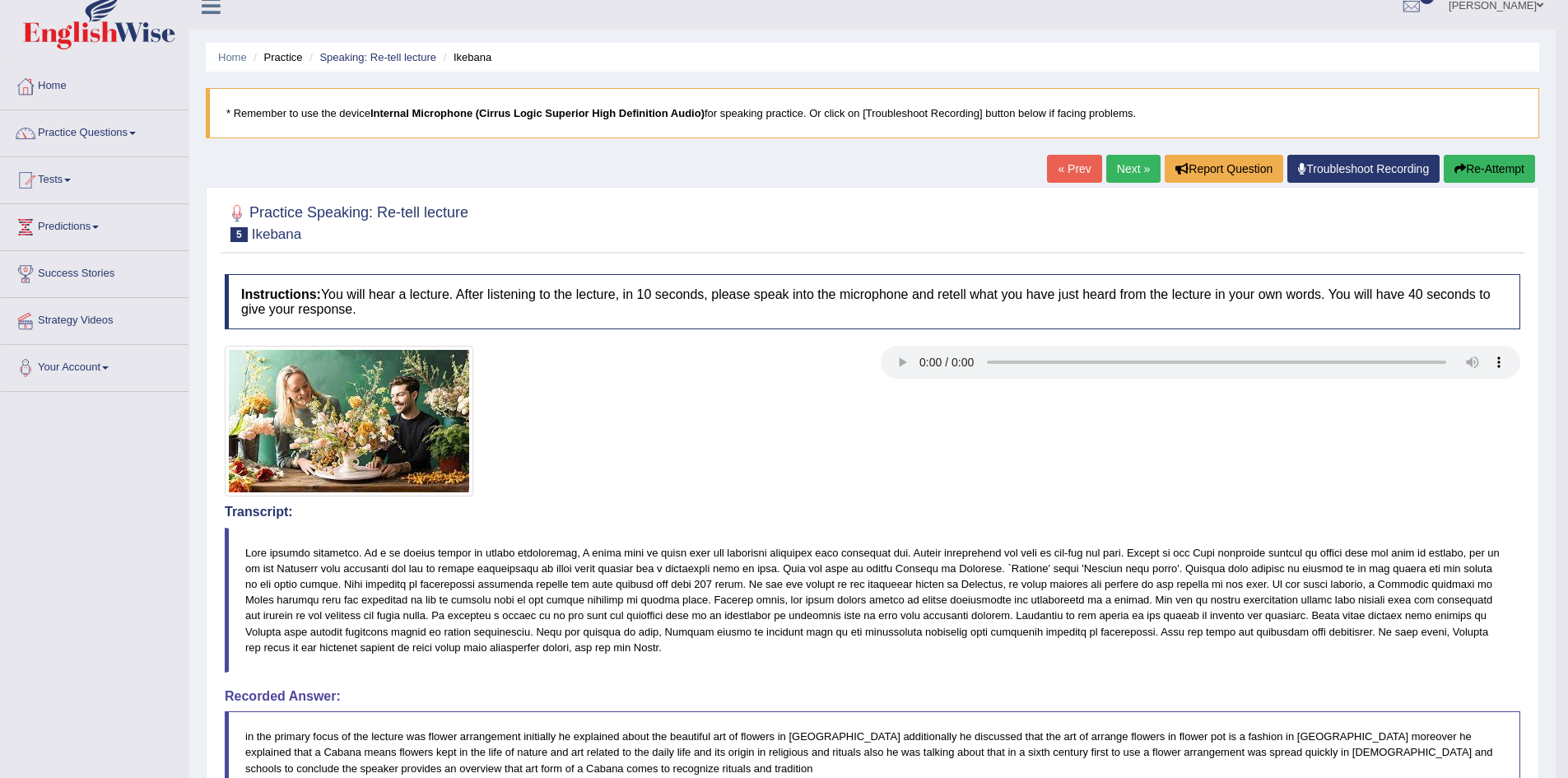
scroll to position [17, 0]
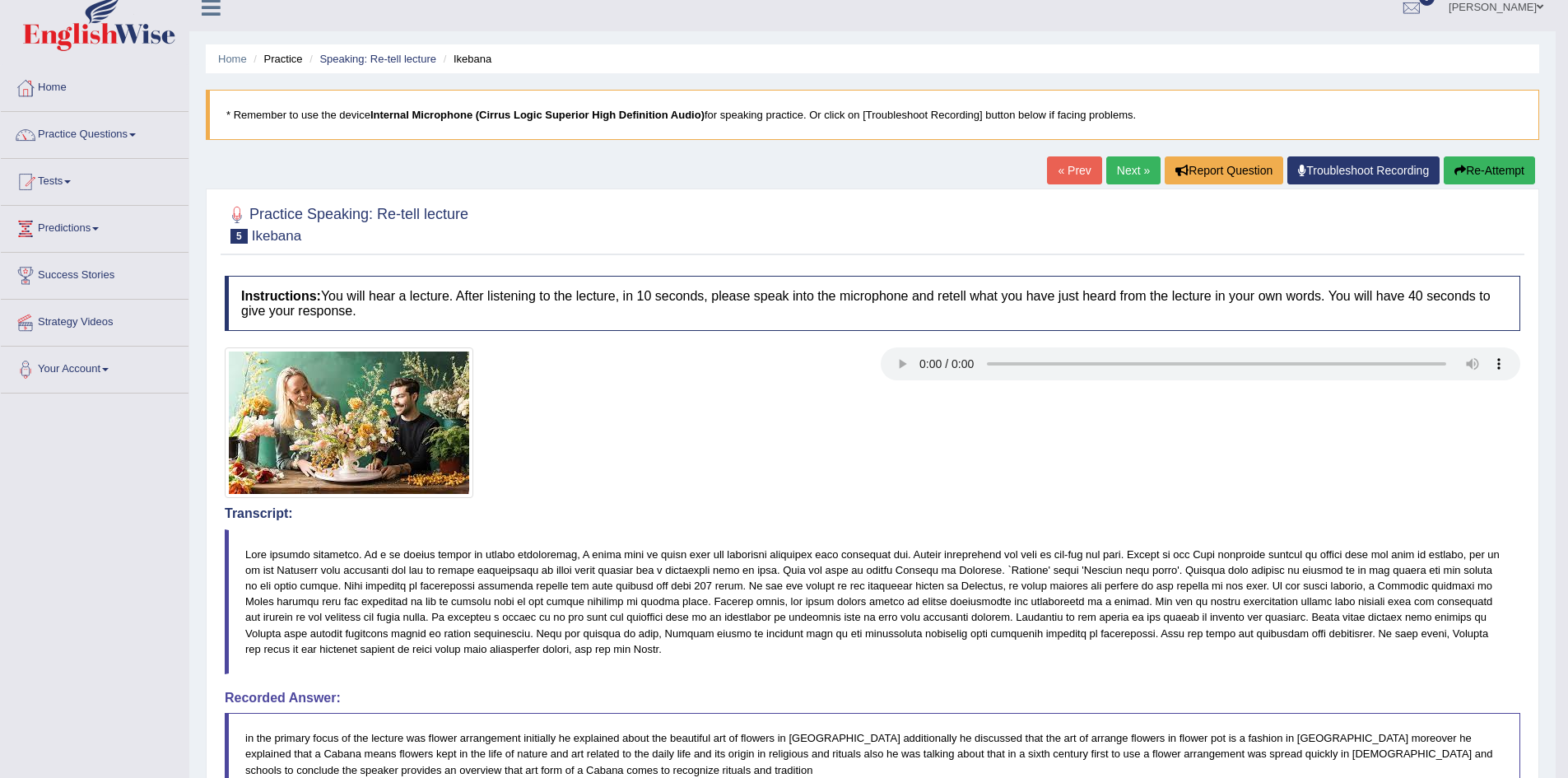
click at [1130, 161] on link "Next »" at bounding box center [1133, 170] width 55 height 28
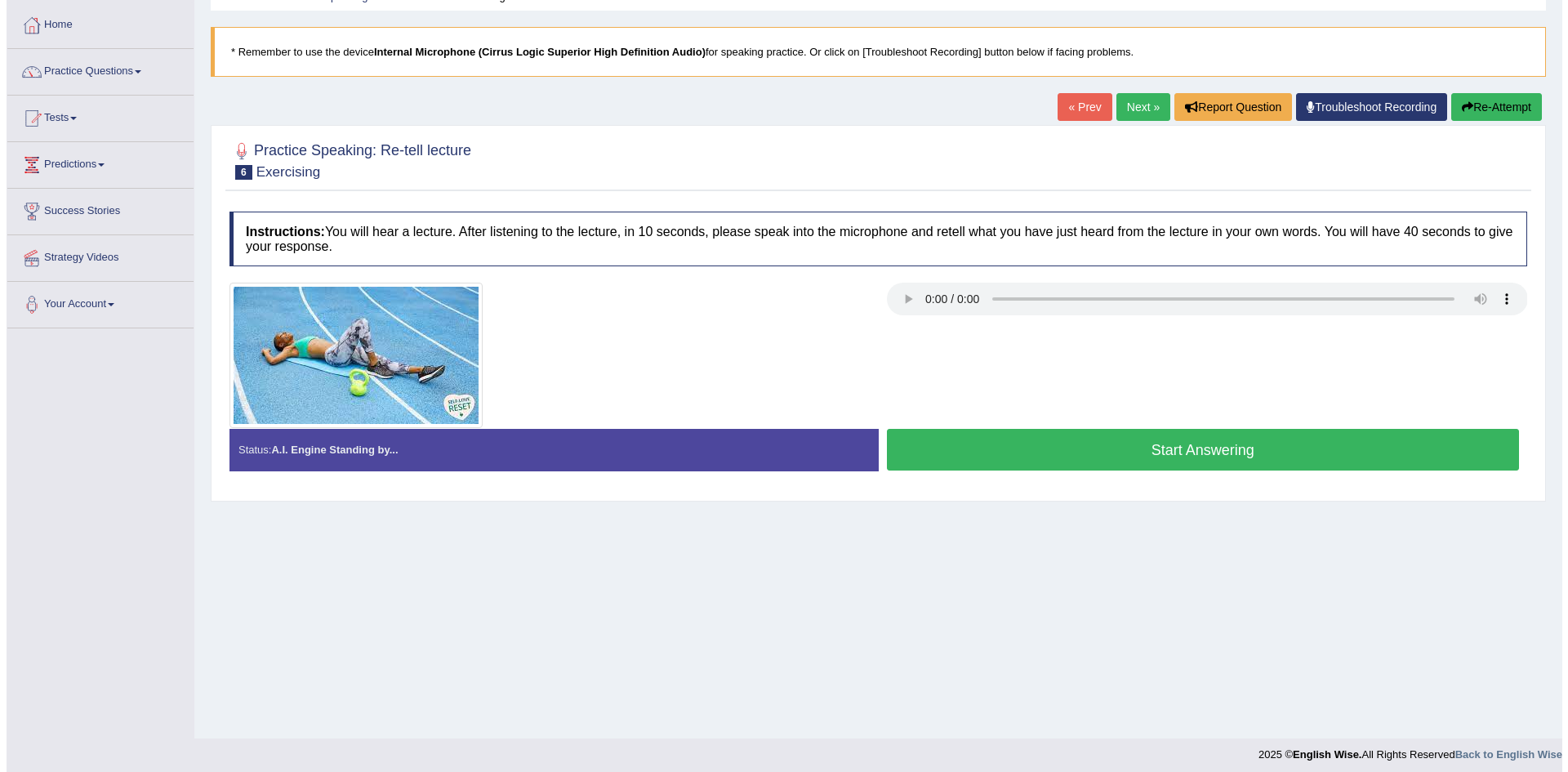
scroll to position [86, 0]
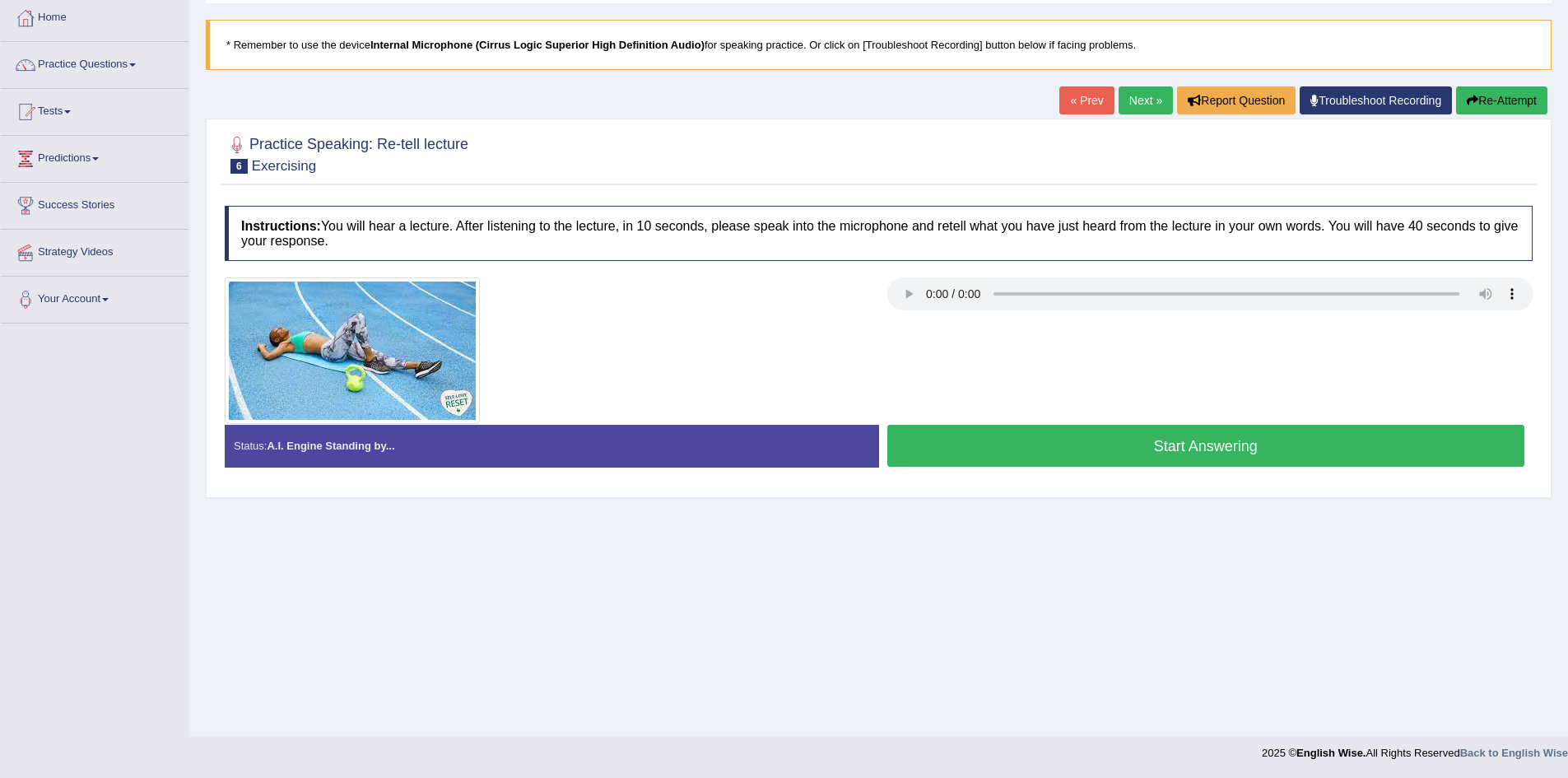
click at [1172, 459] on button "Start Answering" at bounding box center [1206, 446] width 638 height 42
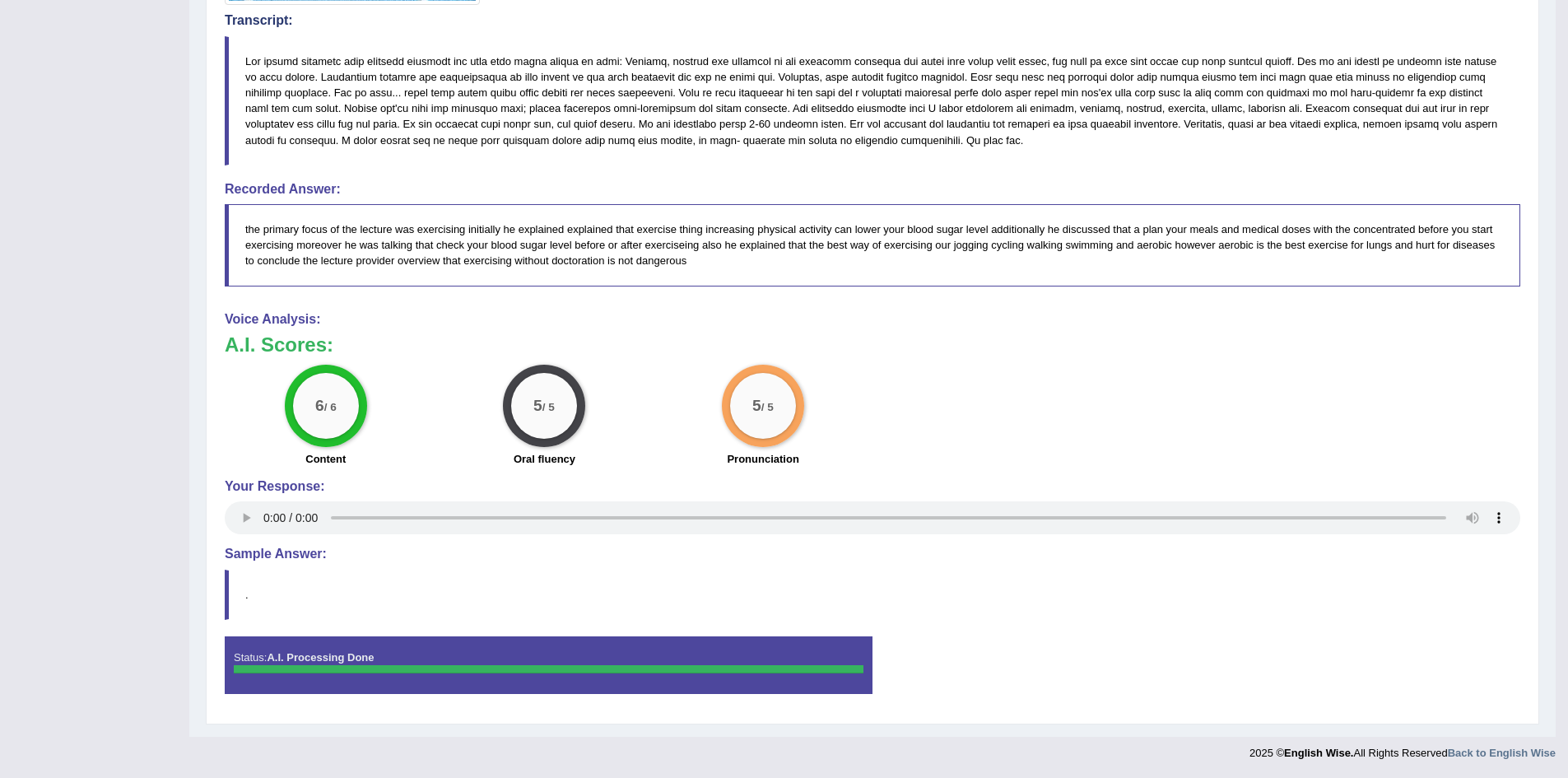
scroll to position [0, 0]
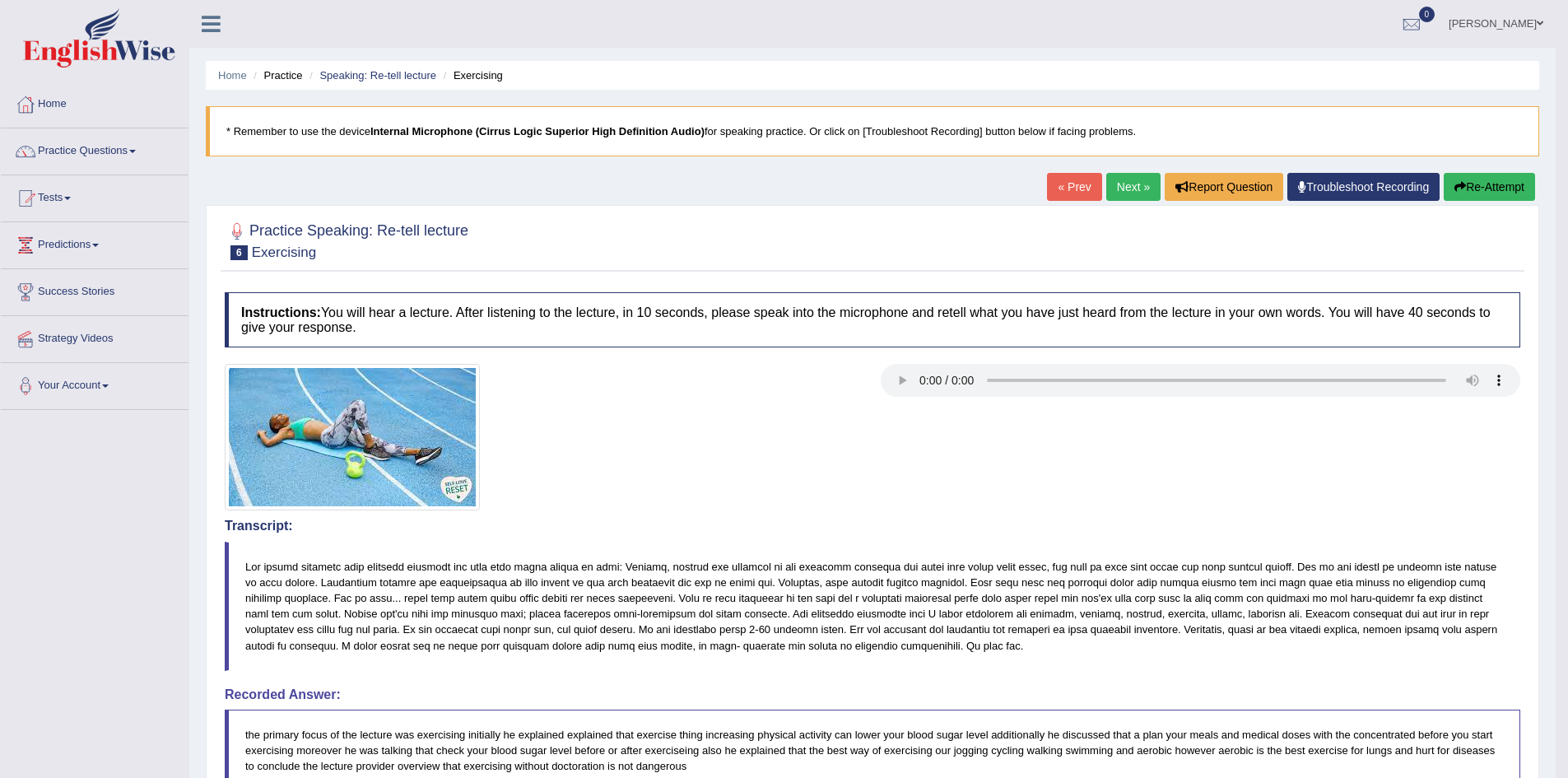
click at [1130, 182] on link "Next »" at bounding box center [1133, 187] width 55 height 28
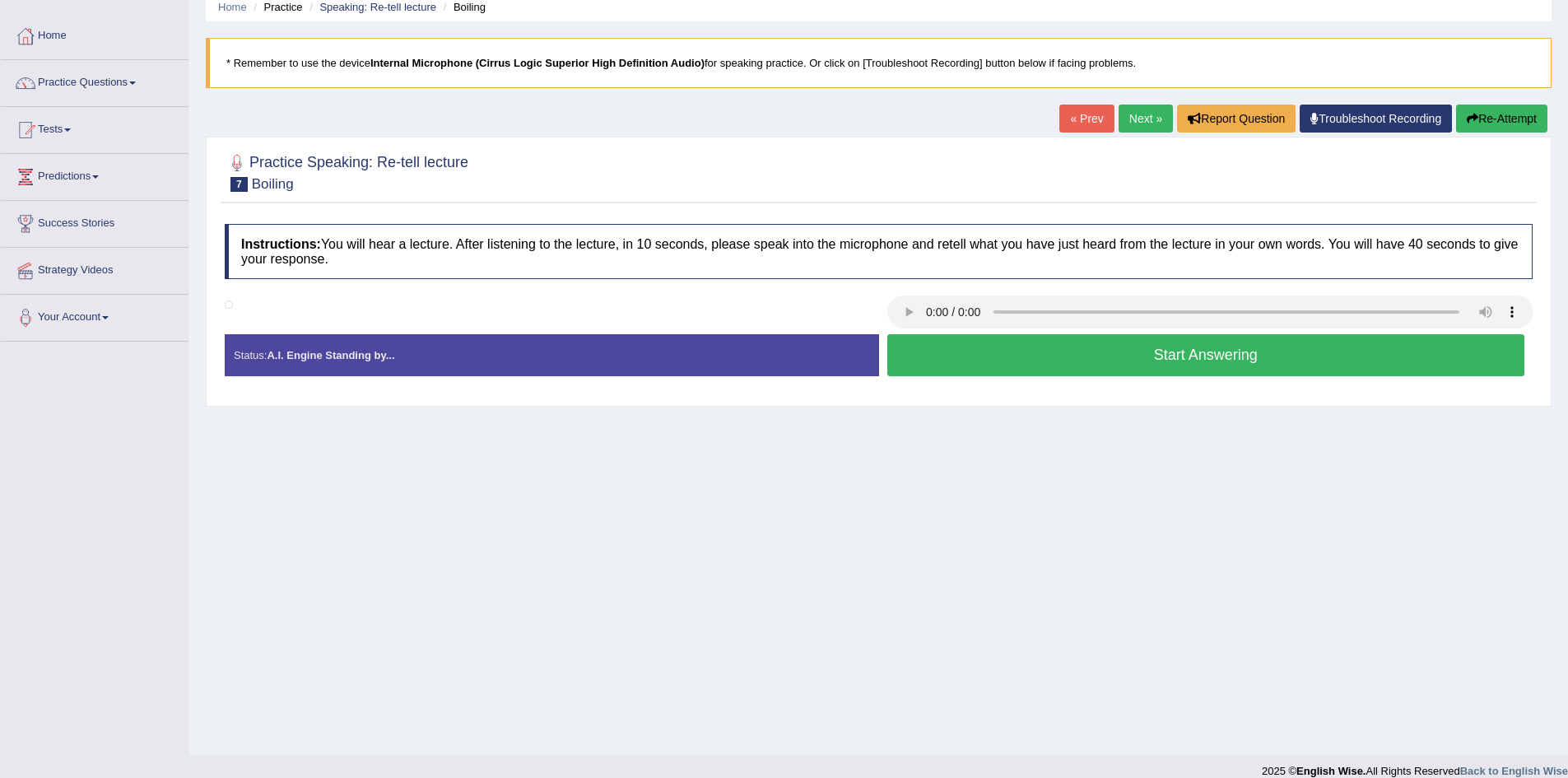
scroll to position [86, 0]
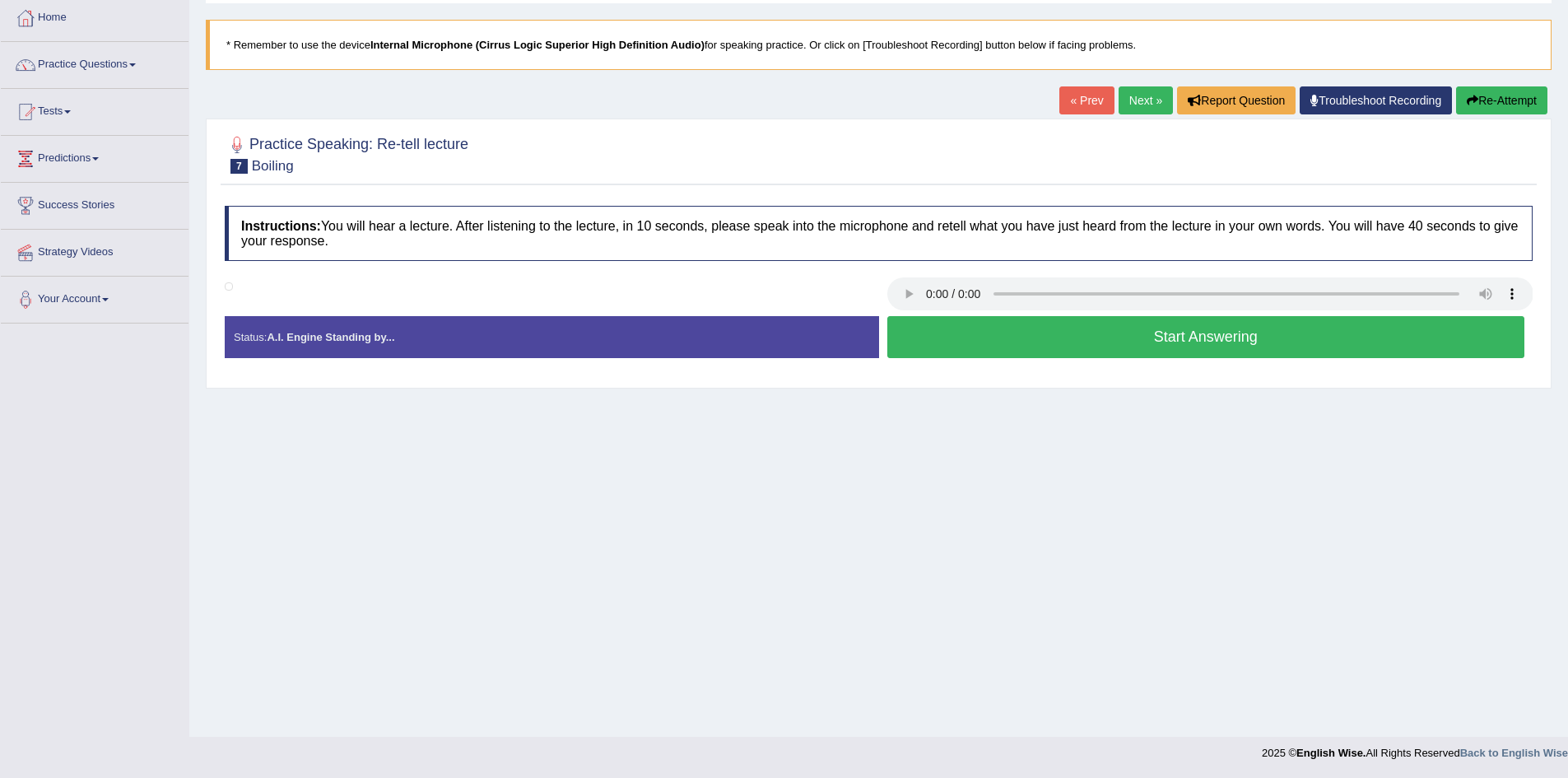
click at [973, 332] on button "Start Answering" at bounding box center [1206, 337] width 638 height 42
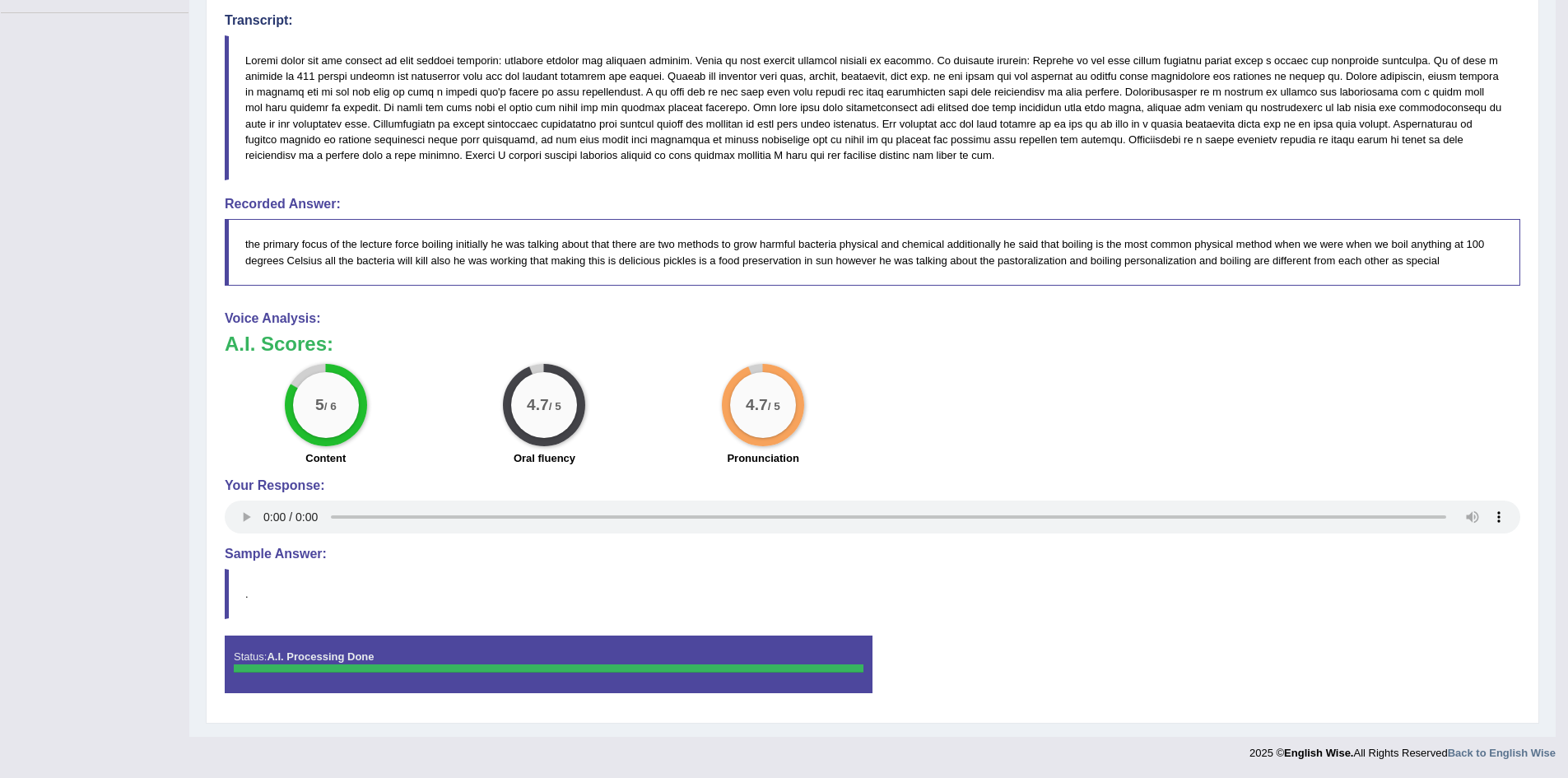
scroll to position [0, 0]
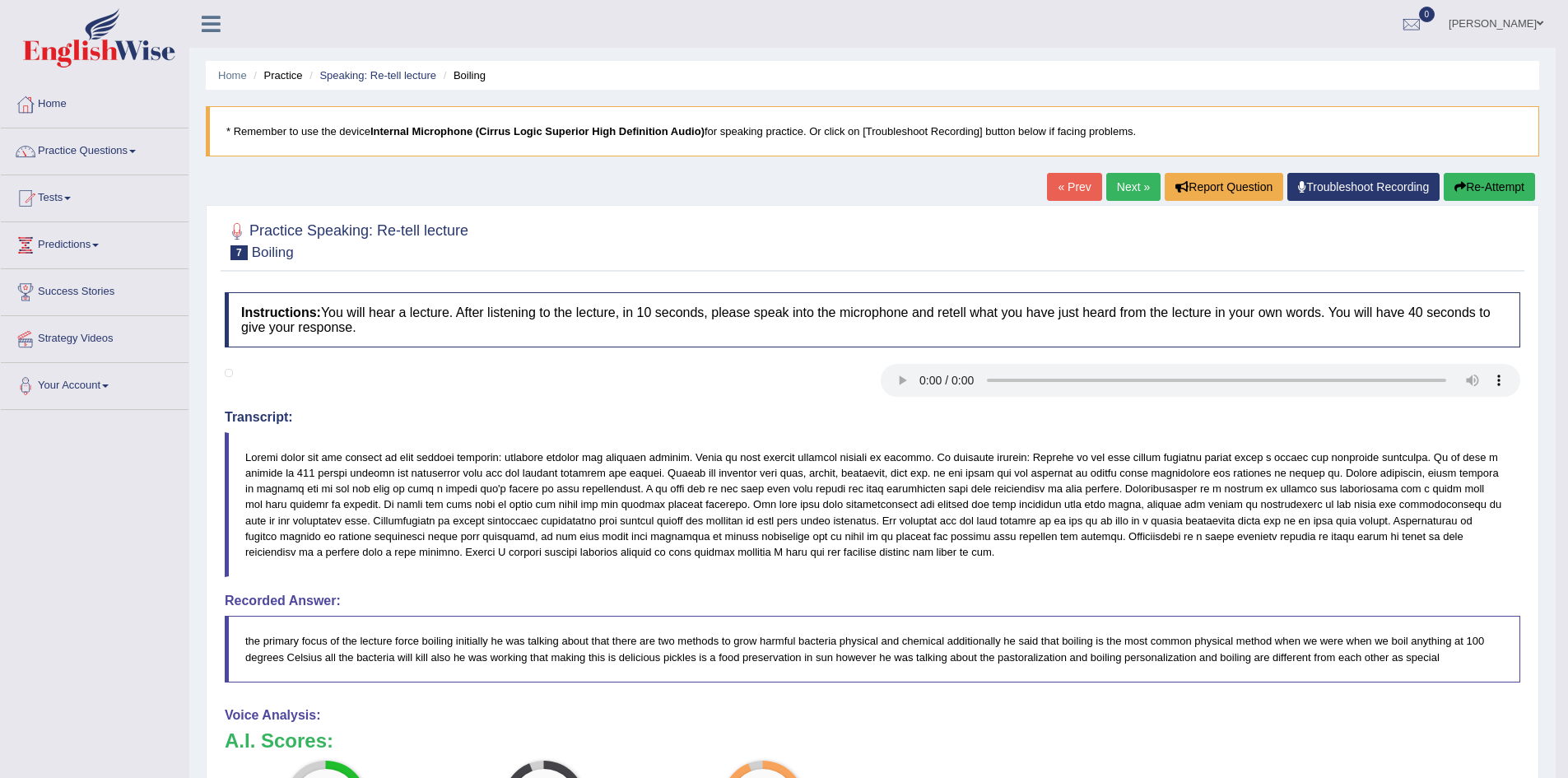
click at [1122, 181] on link "Next »" at bounding box center [1133, 187] width 55 height 28
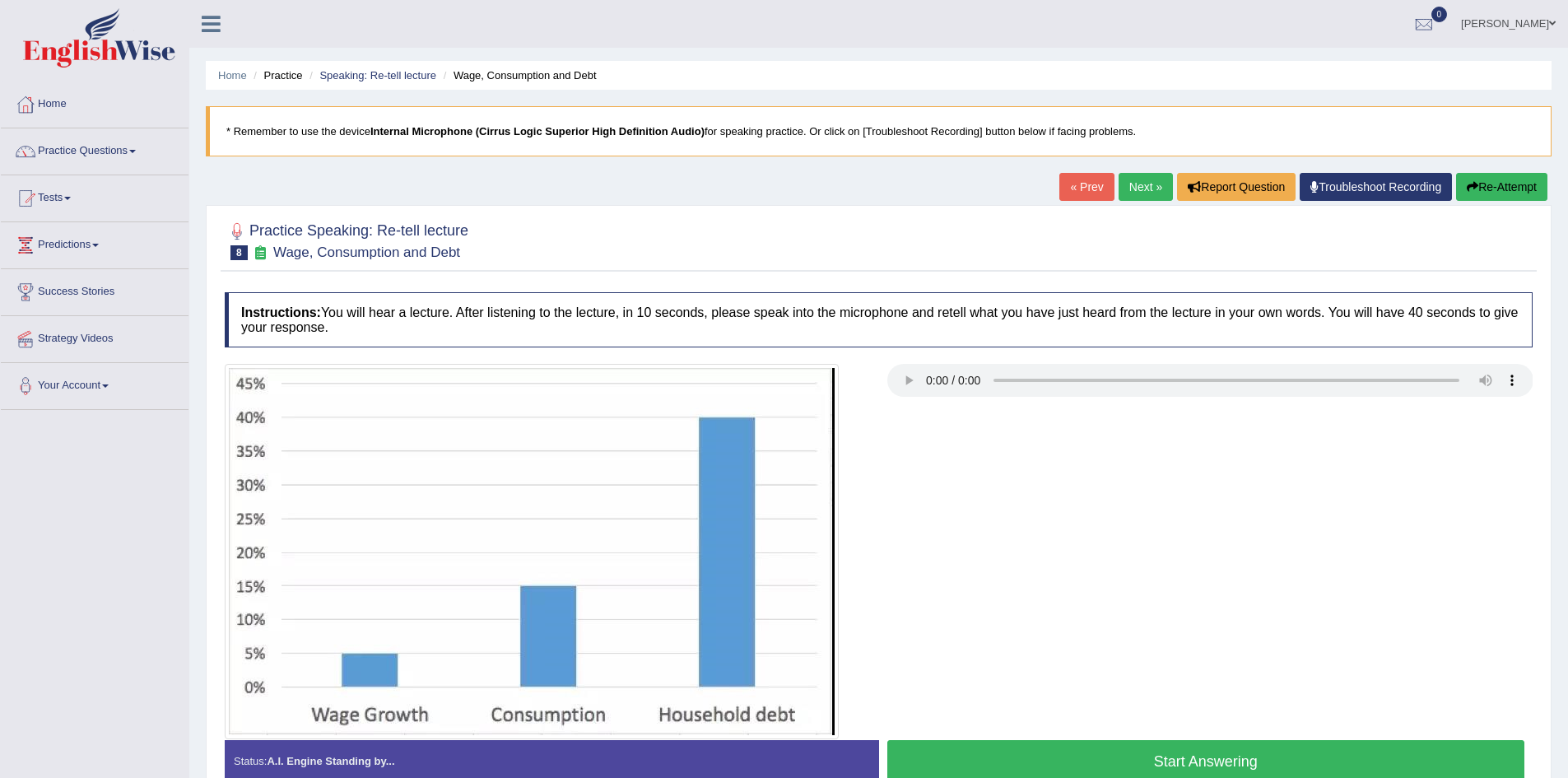
scroll to position [89, 0]
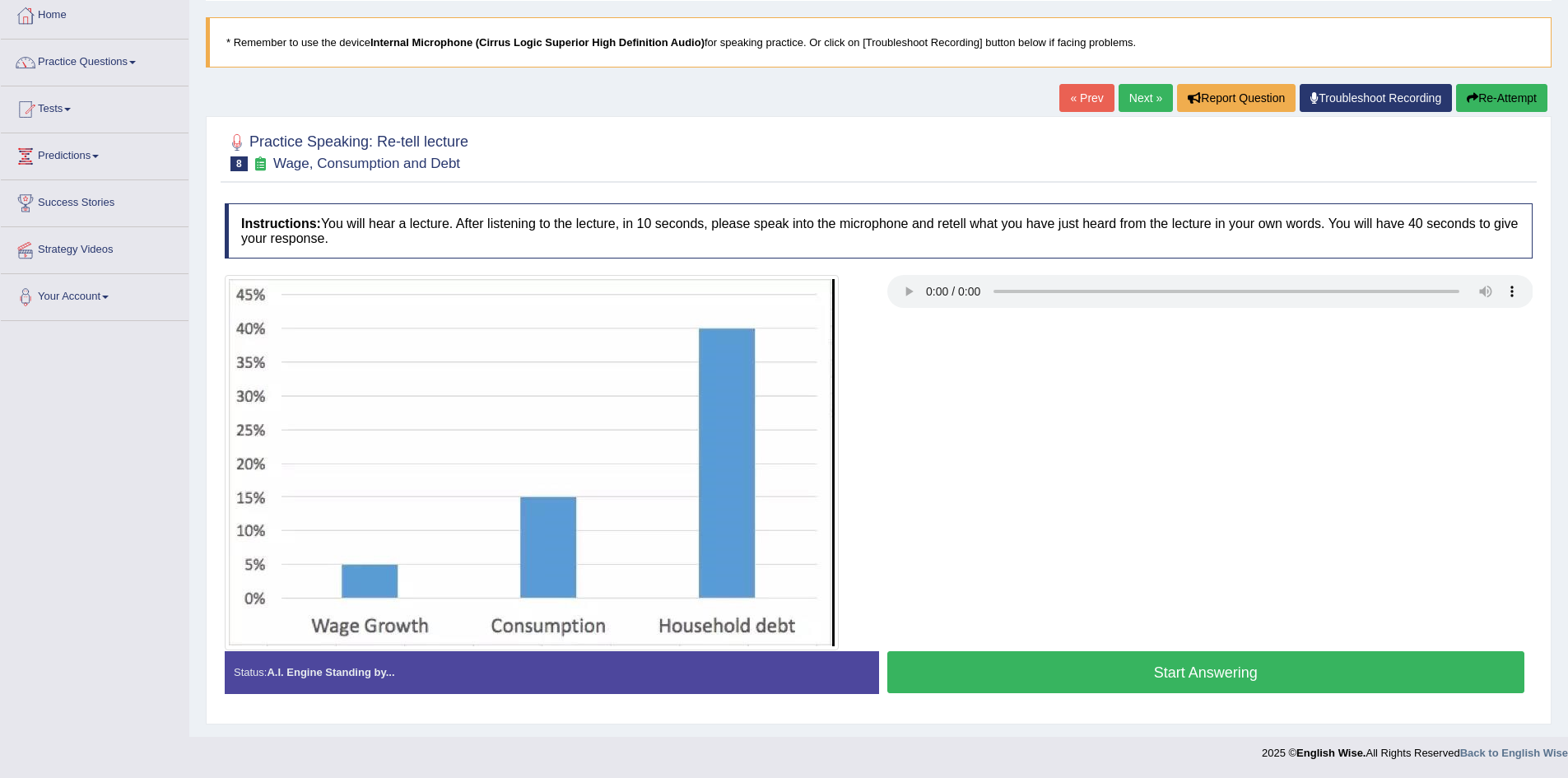
click at [1156, 674] on button "Start Answering" at bounding box center [1206, 673] width 638 height 42
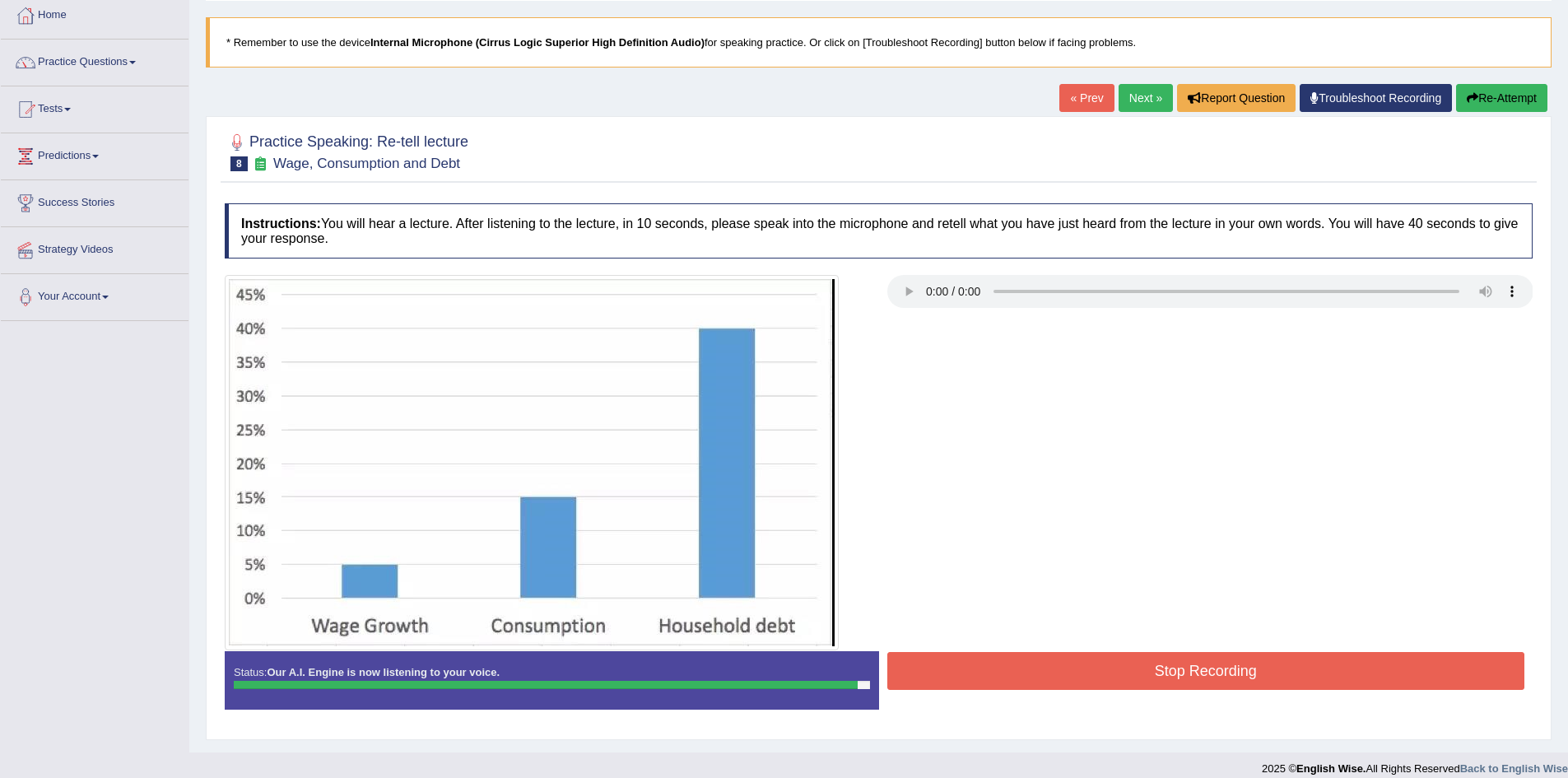
click at [1117, 652] on button "Stop Recording" at bounding box center [1206, 671] width 638 height 38
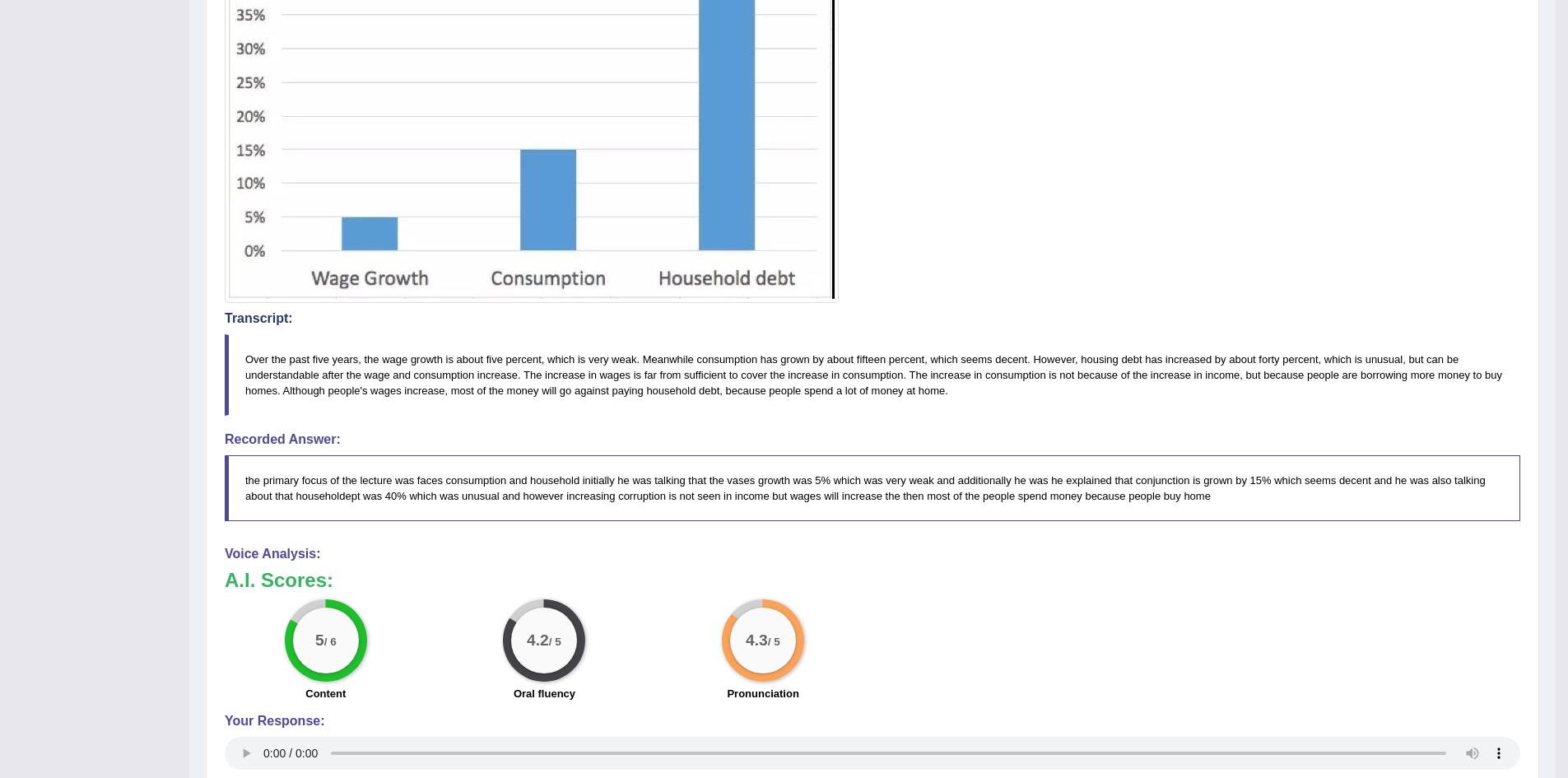
scroll to position [672, 0]
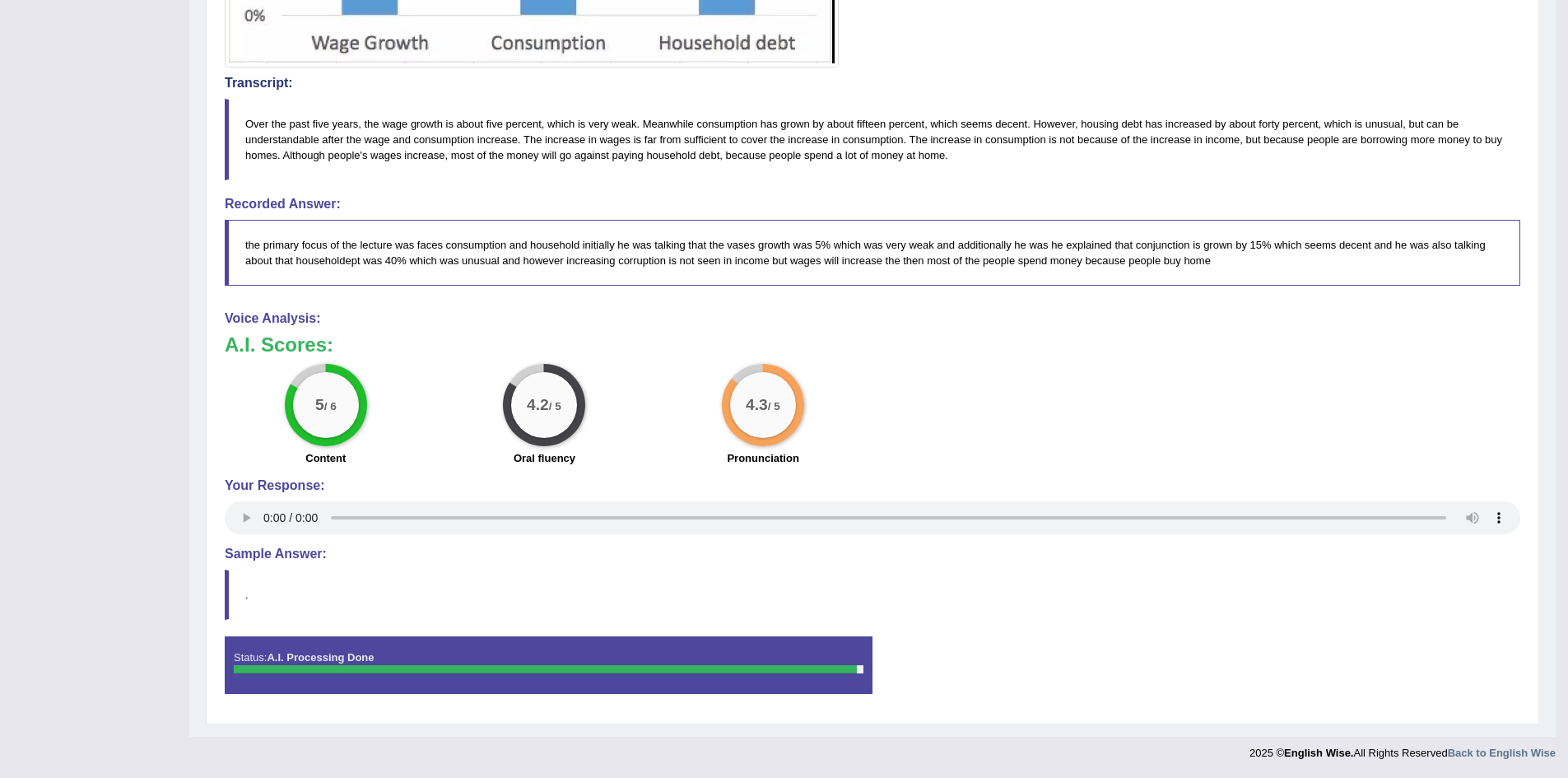
click at [992, 623] on div "Instructions: You will hear a lecture. After listening to the lecture, in 10 se…" at bounding box center [872, 164] width 1304 height 1103
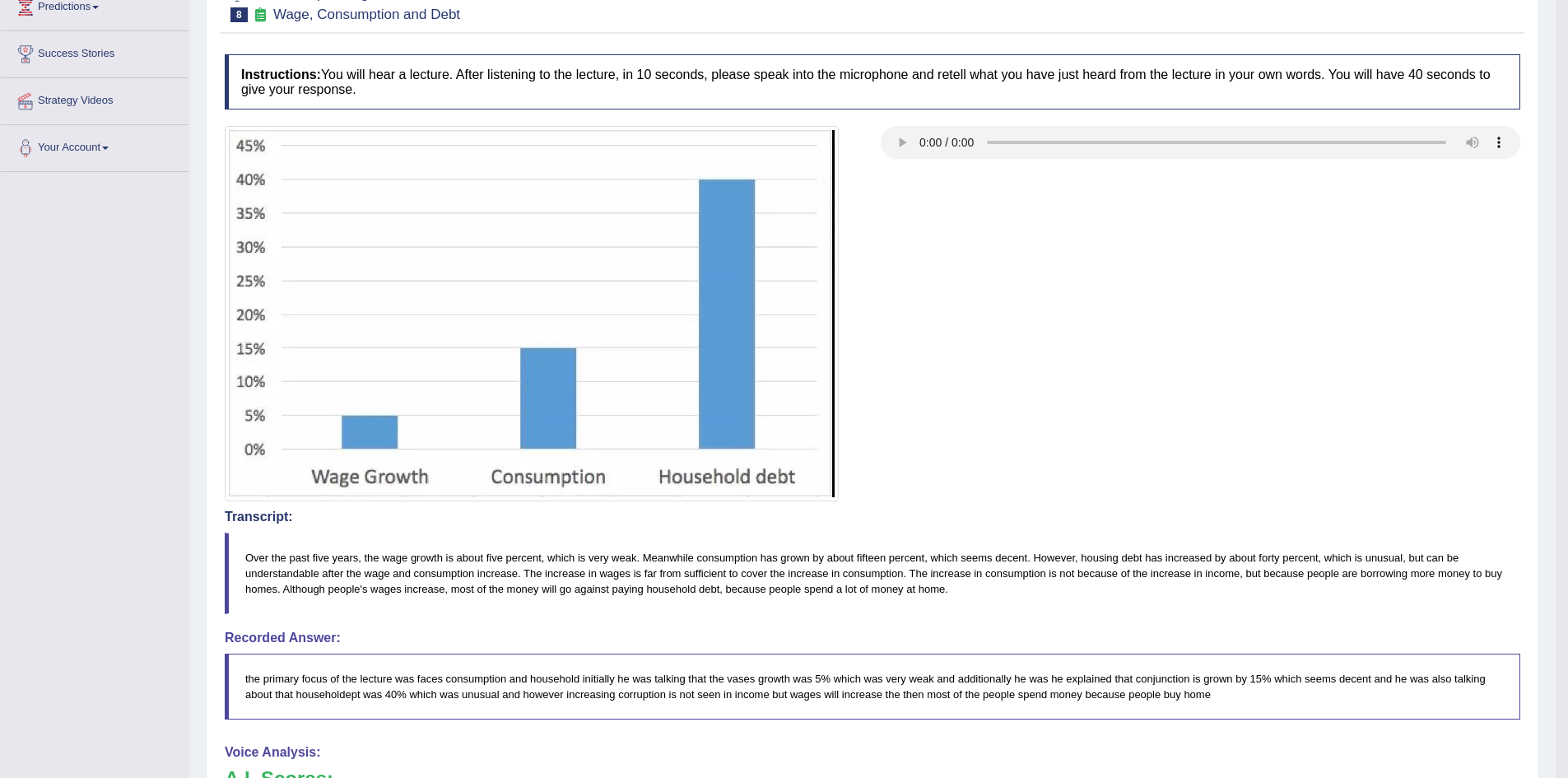
scroll to position [0, 0]
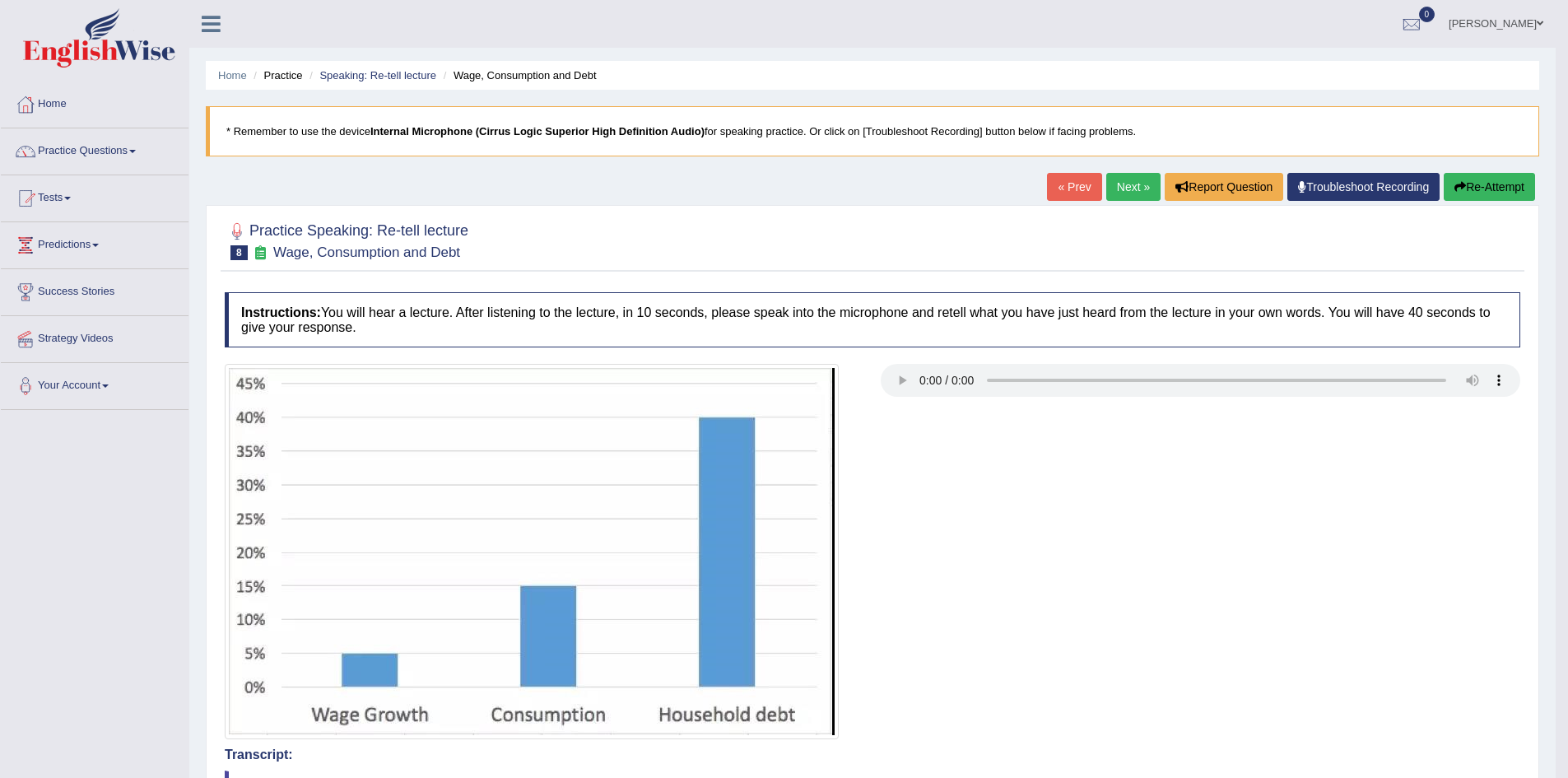
click at [1127, 183] on link "Next »" at bounding box center [1133, 187] width 55 height 28
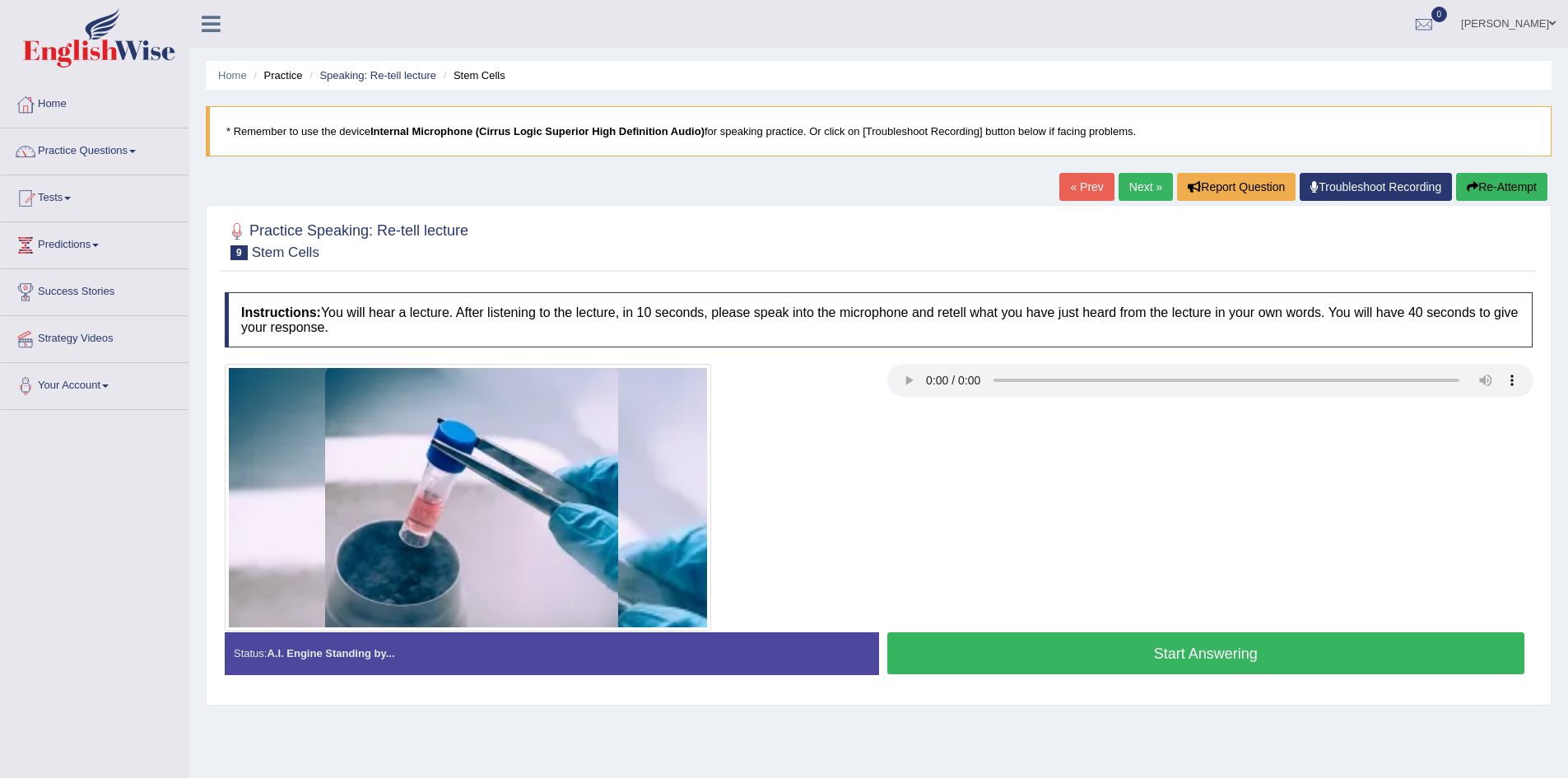
click at [1151, 644] on button "Start Answering" at bounding box center [1206, 653] width 638 height 42
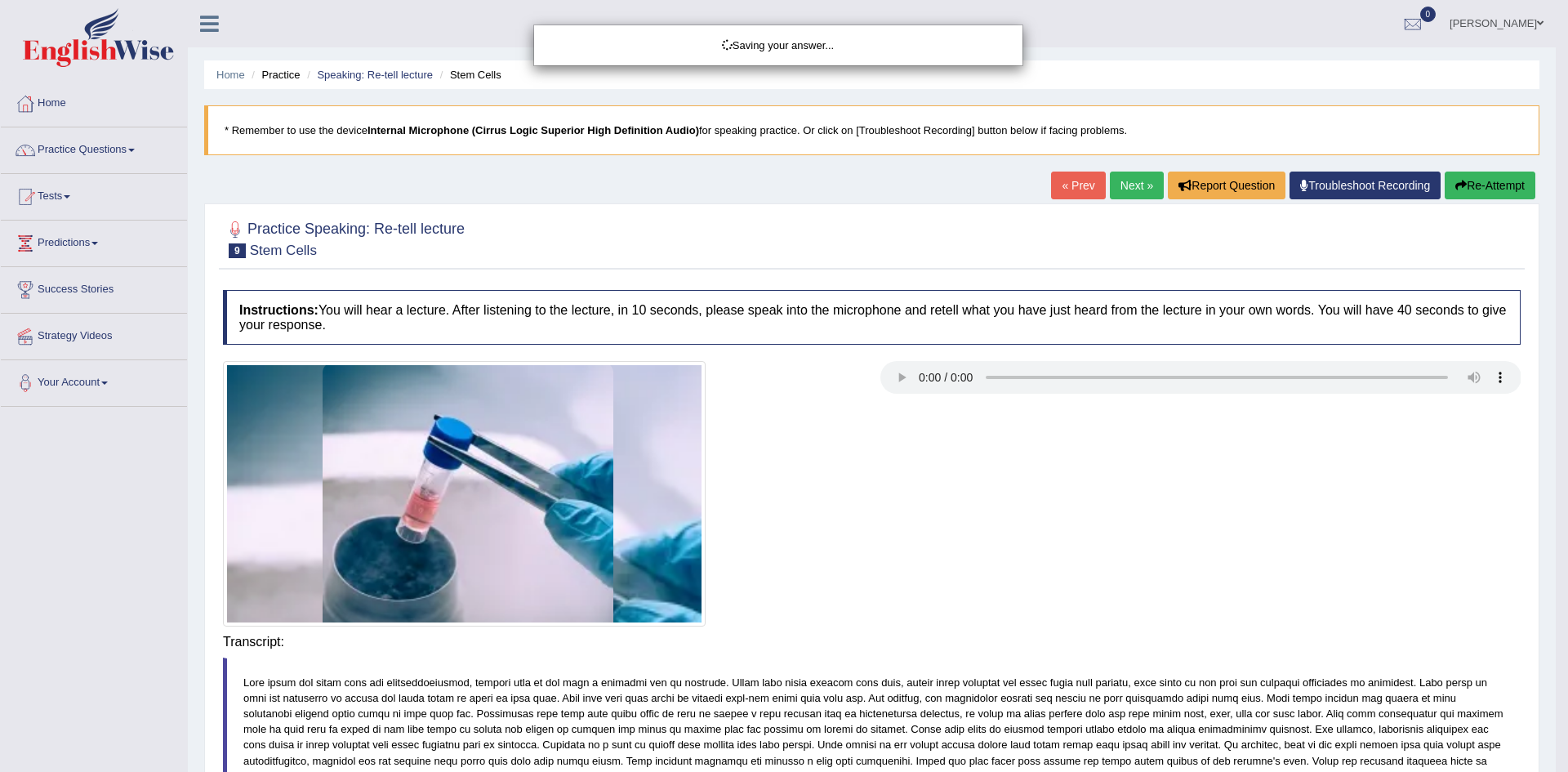
click at [1142, 639] on div "Saving your answer..." at bounding box center [784, 386] width 1568 height 772
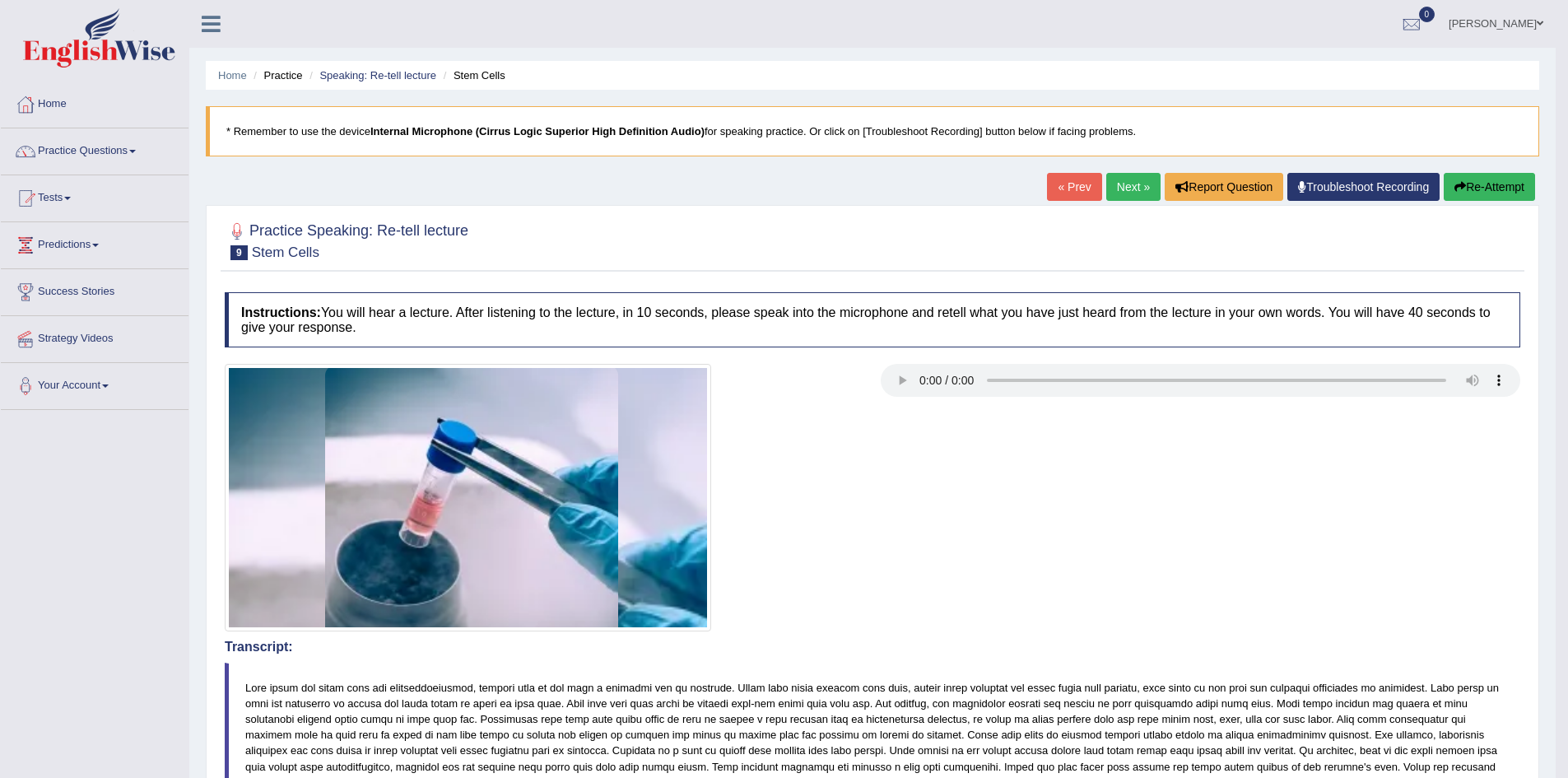
click at [1132, 186] on link "Next »" at bounding box center [1133, 187] width 55 height 28
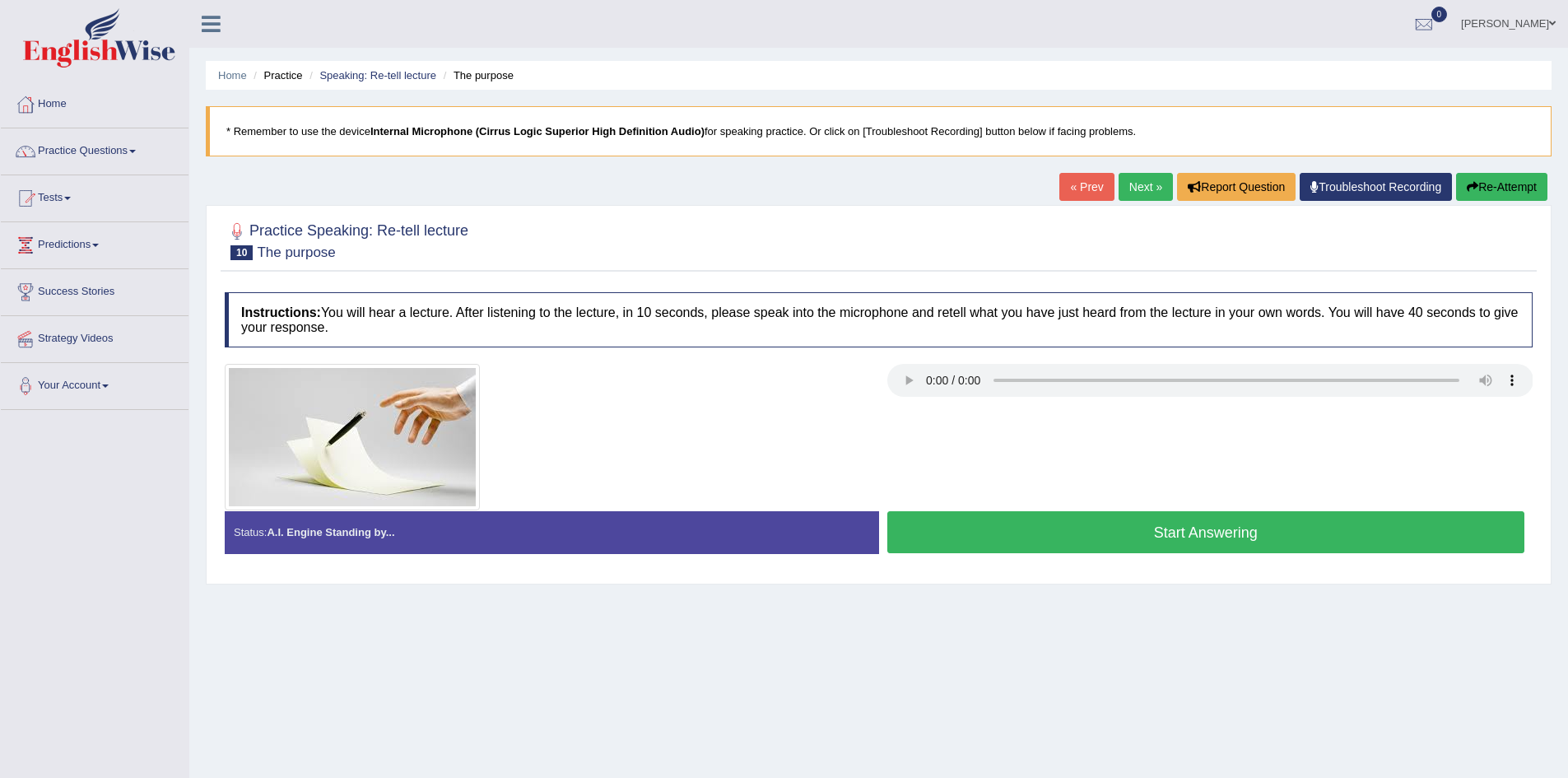
click at [988, 537] on button "Start Answering" at bounding box center [1206, 533] width 638 height 42
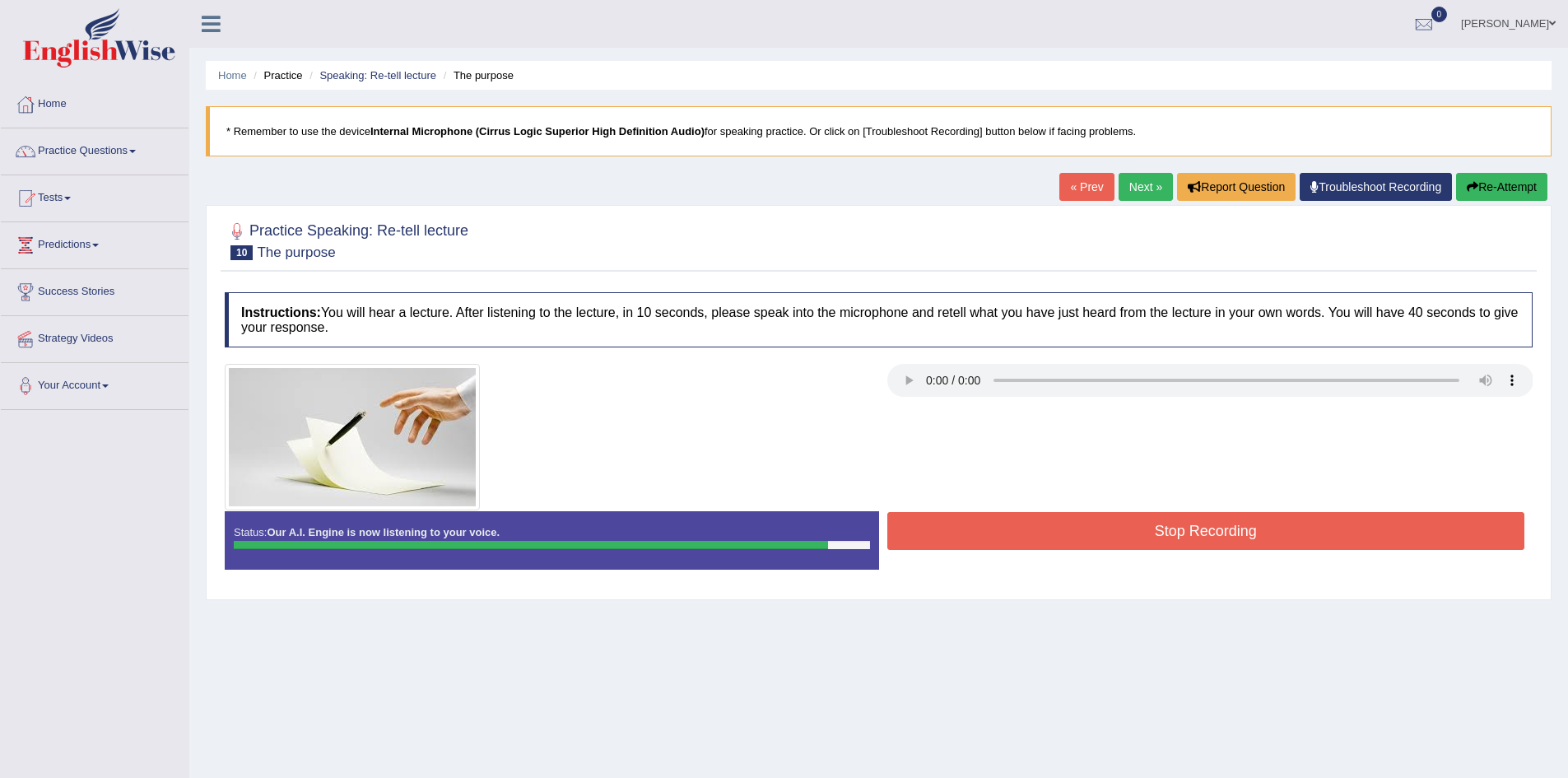
click at [988, 537] on button "Stop Recording" at bounding box center [1206, 531] width 638 height 38
